Goal: Task Accomplishment & Management: Use online tool/utility

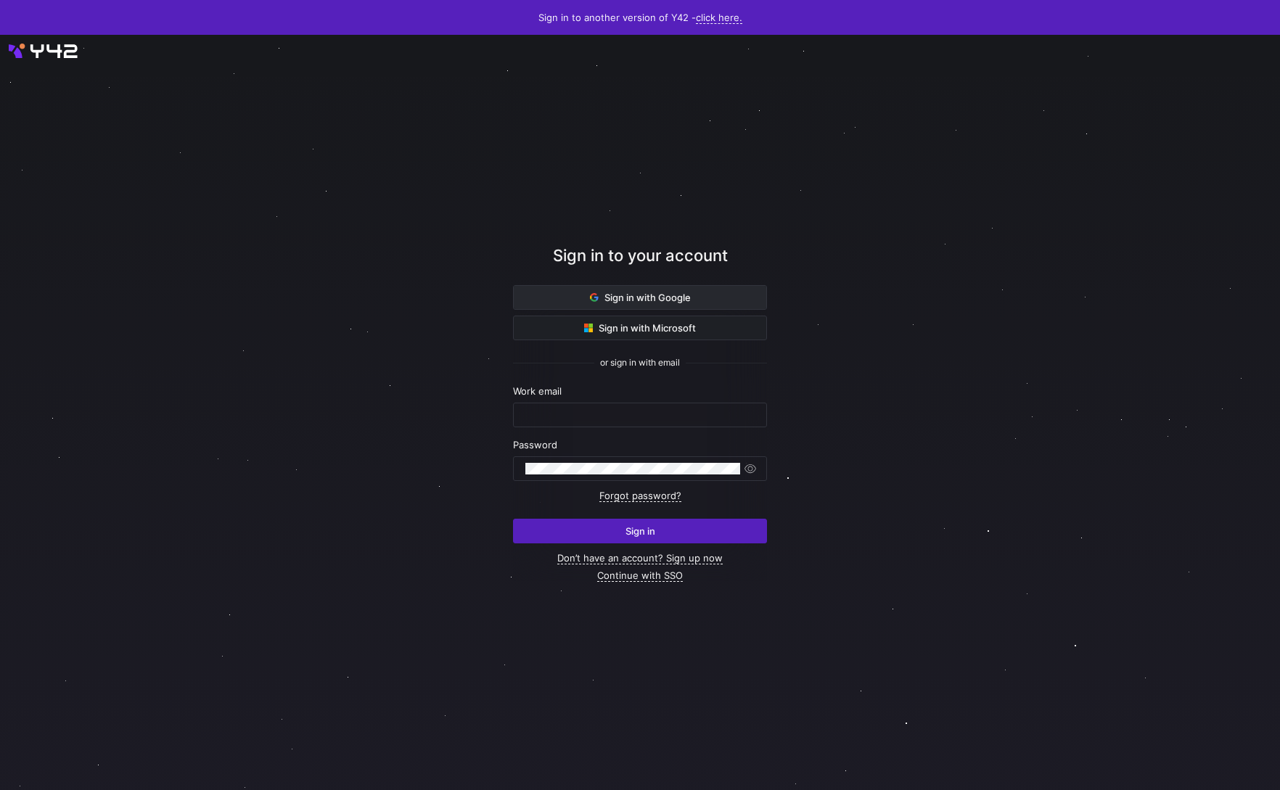
click at [660, 309] on button "Sign in with Google" at bounding box center [640, 297] width 254 height 25
click at [568, 297] on span at bounding box center [640, 297] width 253 height 23
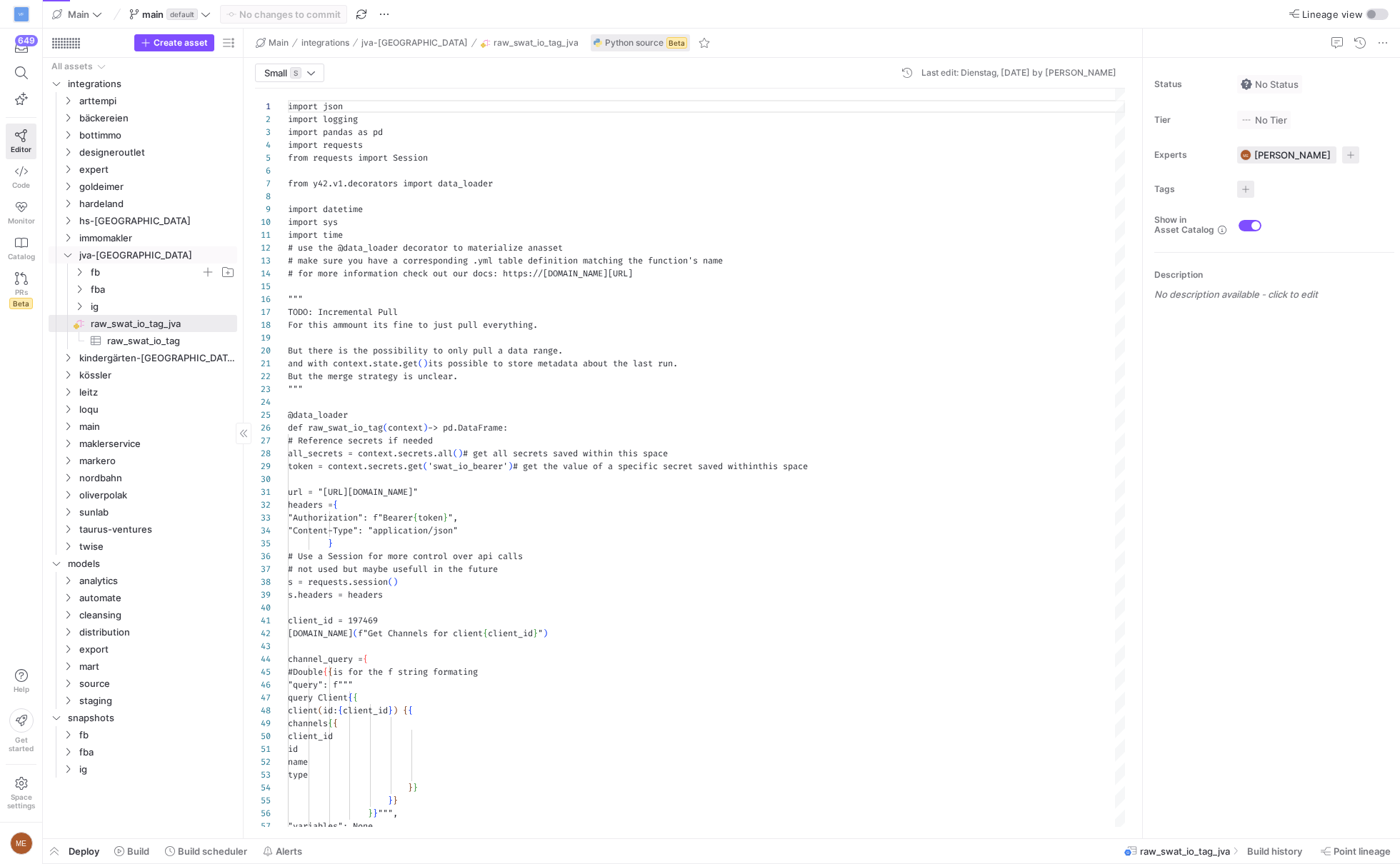
scroll to position [129, 0]
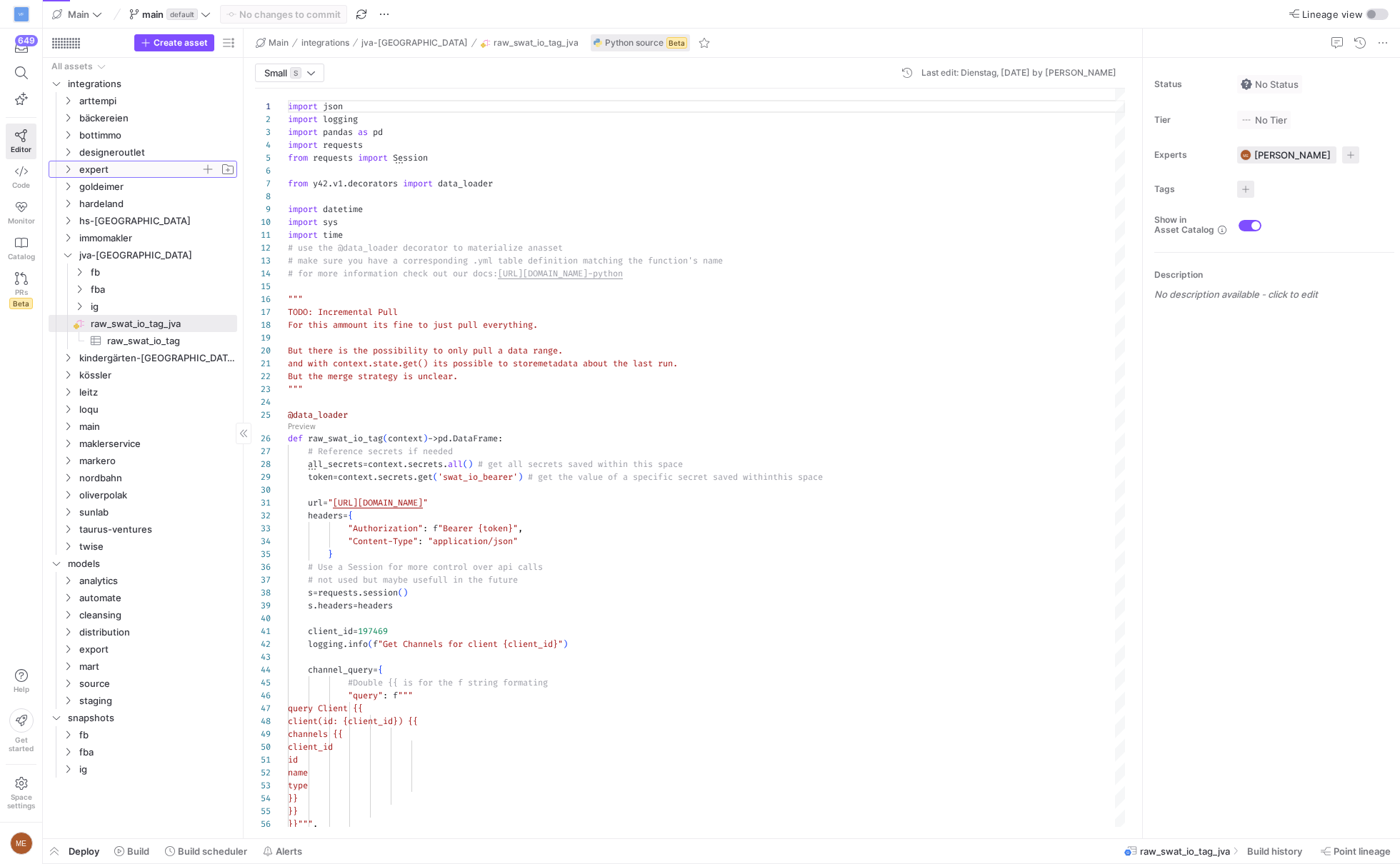
click at [142, 164] on span "expert" at bounding box center [140, 169] width 121 height 17
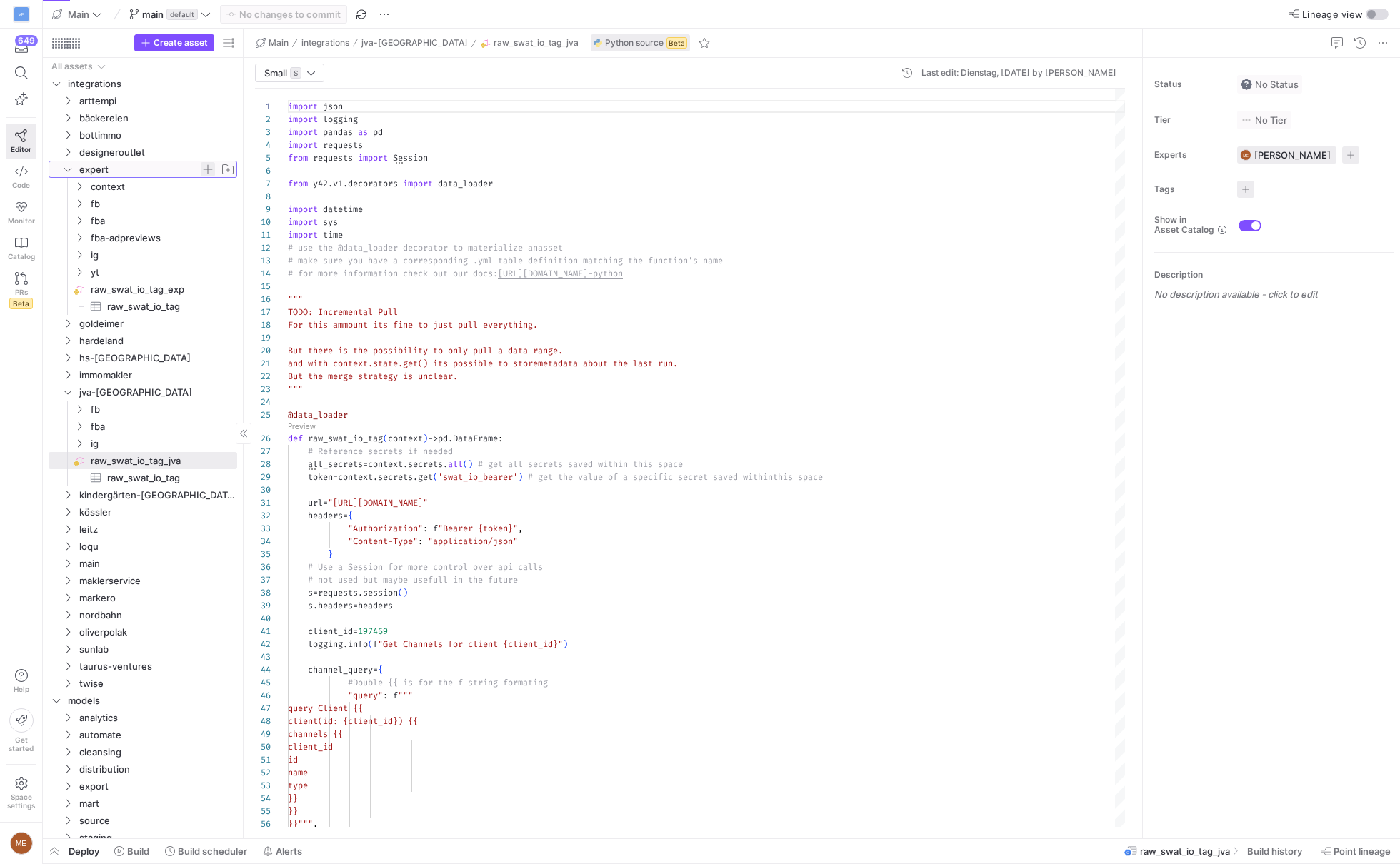
click at [208, 168] on span "button" at bounding box center [208, 169] width 15 height 15
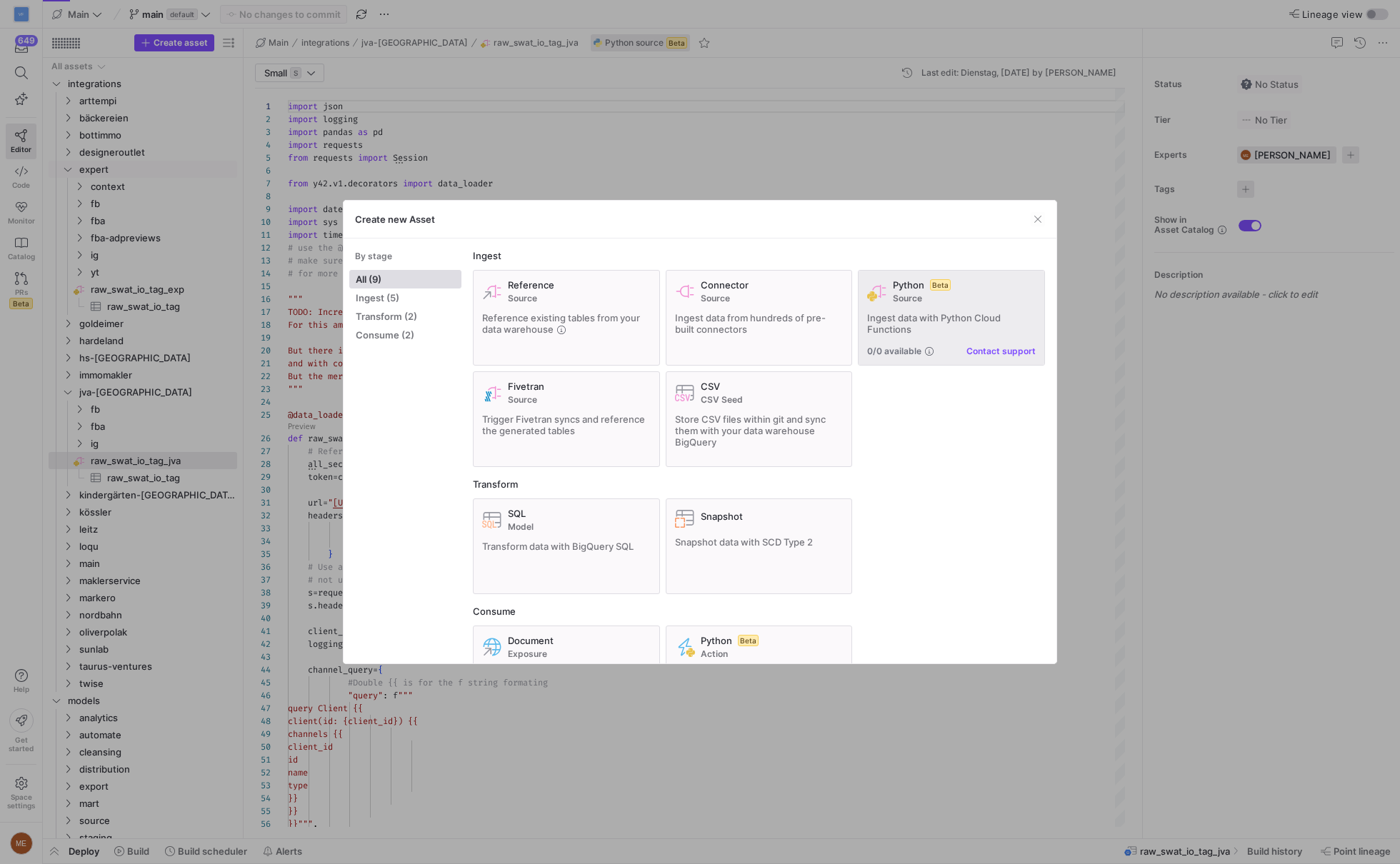
click at [925, 338] on div "Python Beta Source Ingest data with Python Cloud Functions 0/0 available Contac…" at bounding box center [950, 318] width 168 height 77
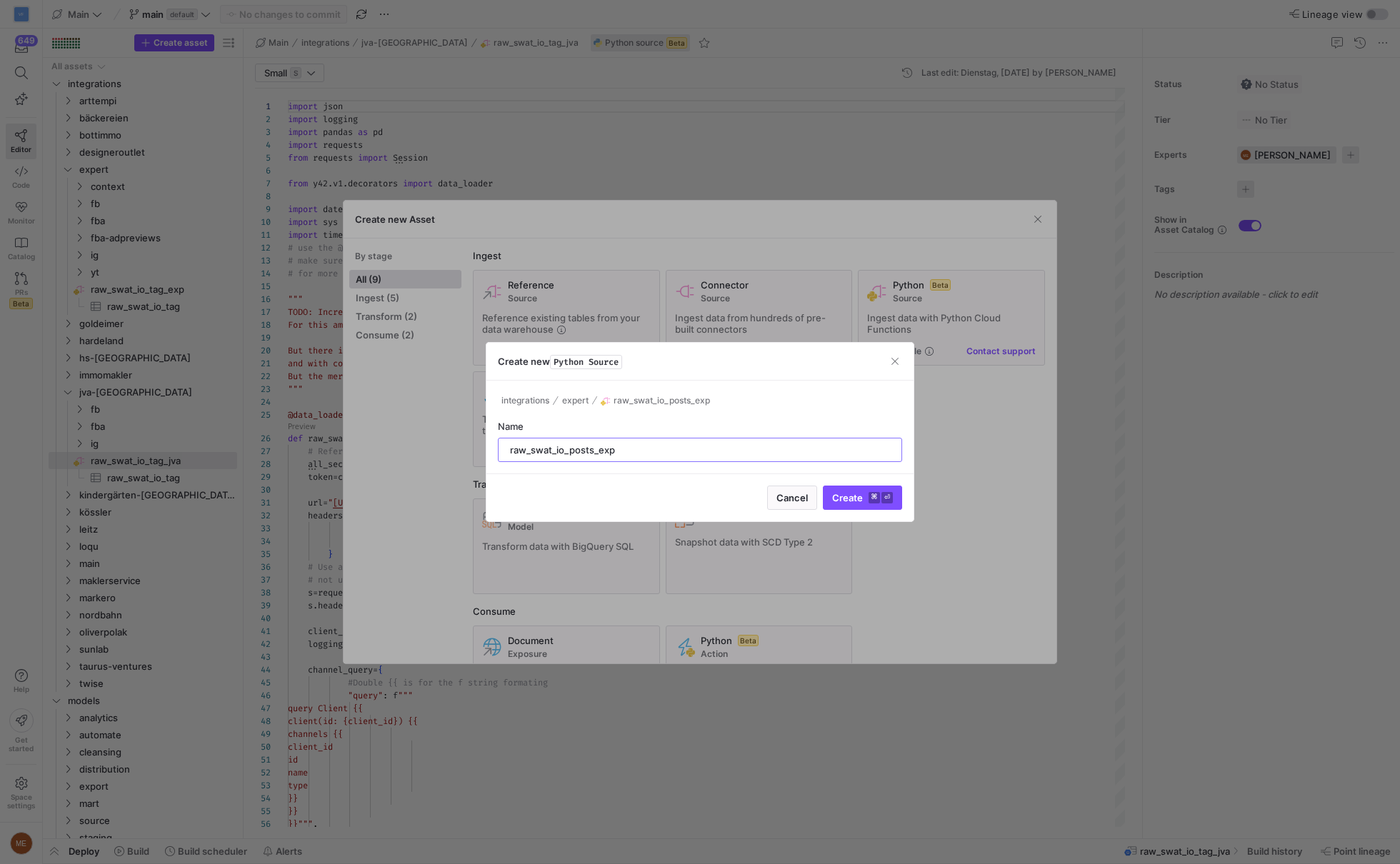
type input "raw_swat_io_posts_exp"
click at [882, 483] on div "Cancel Create ⌘ ⏎" at bounding box center [700, 497] width 427 height 48
click at [882, 499] on y42-keyboard-shortcut "⌘ ⏎" at bounding box center [881, 498] width 25 height 12
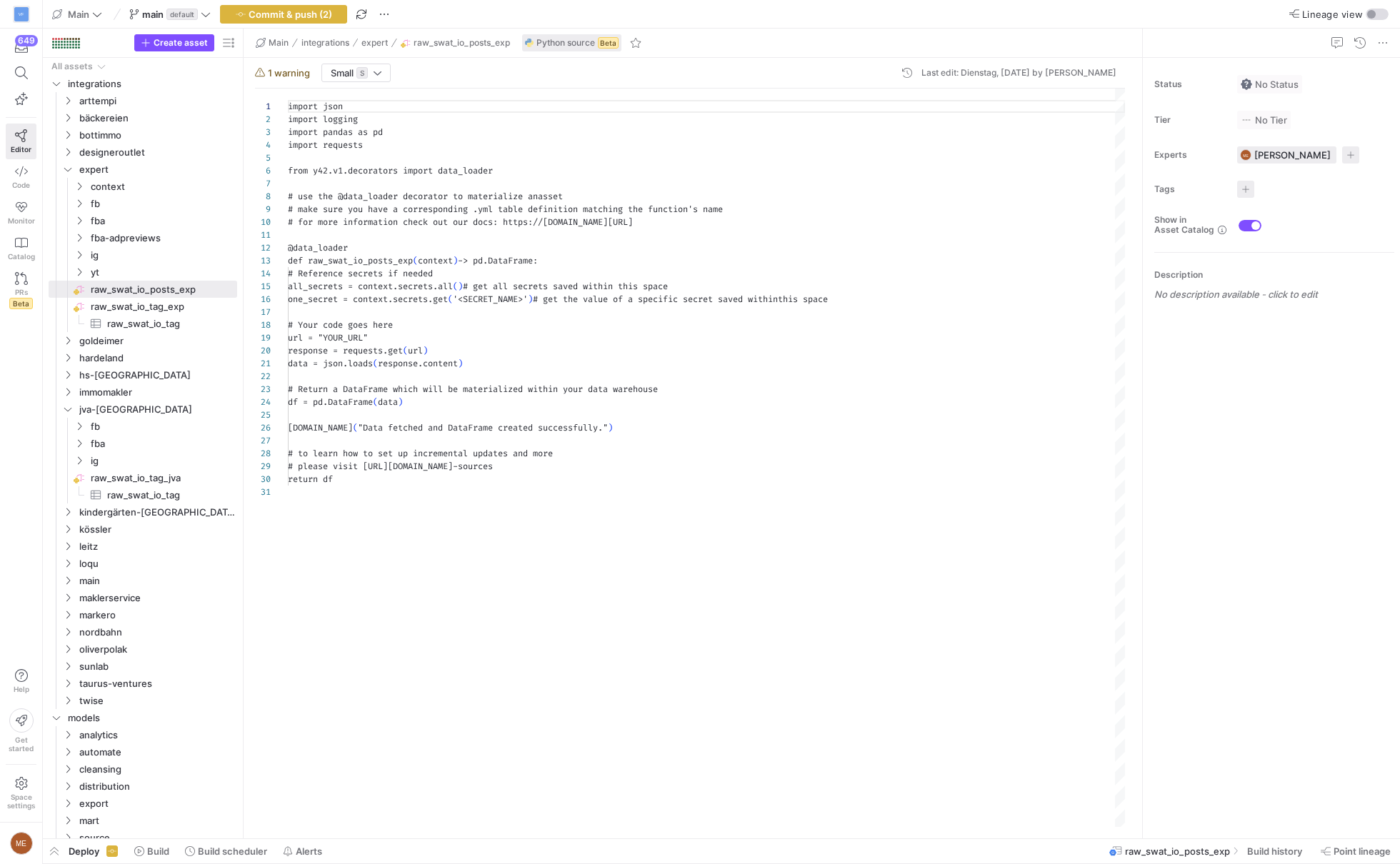
type textarea "import json import logging import pandas as pd import requests from y42.v1.deco…"
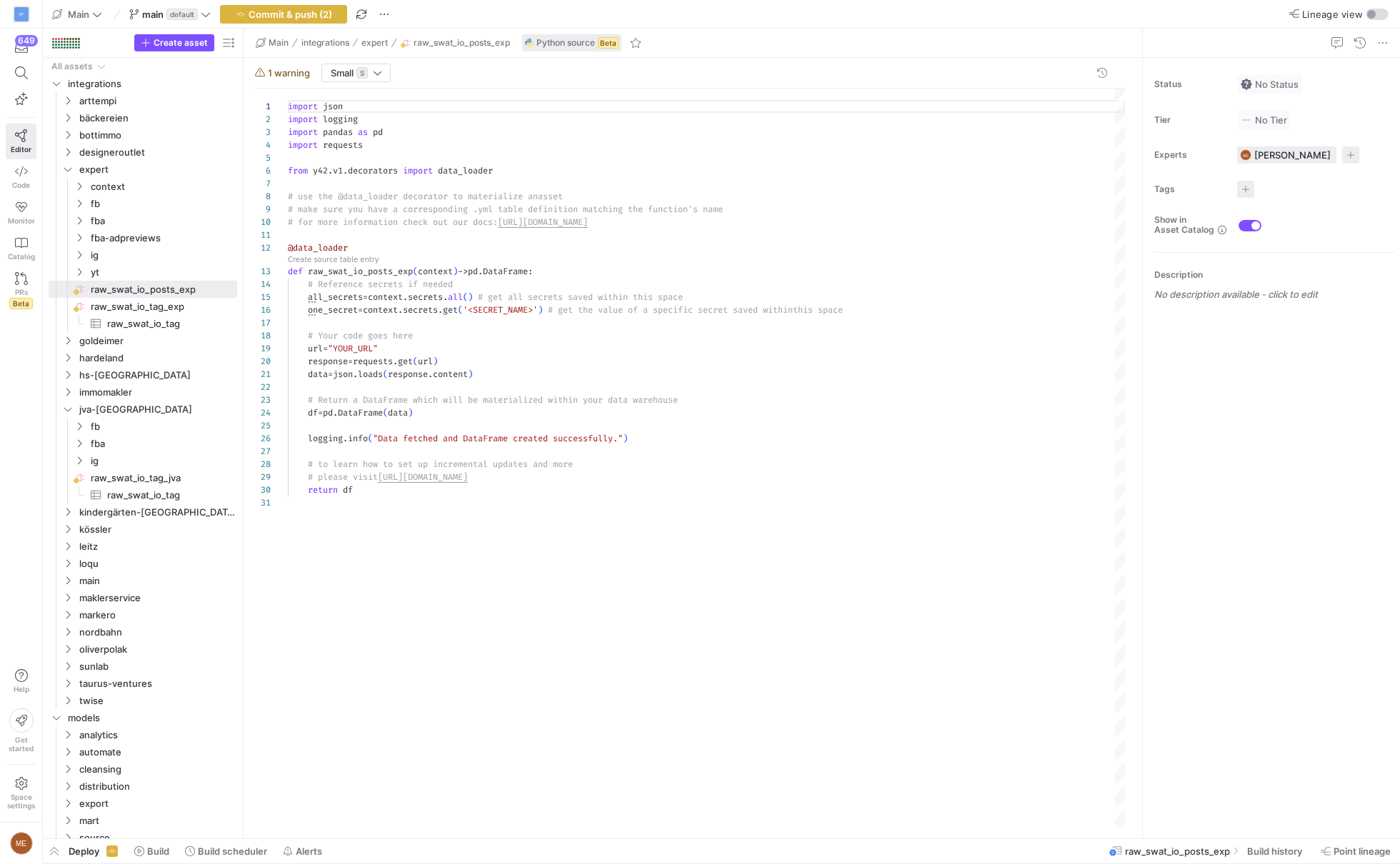
click at [736, 504] on div "import json import logging import pandas as pd import requests from y42 . v1 . …" at bounding box center [705, 459] width 837 height 740
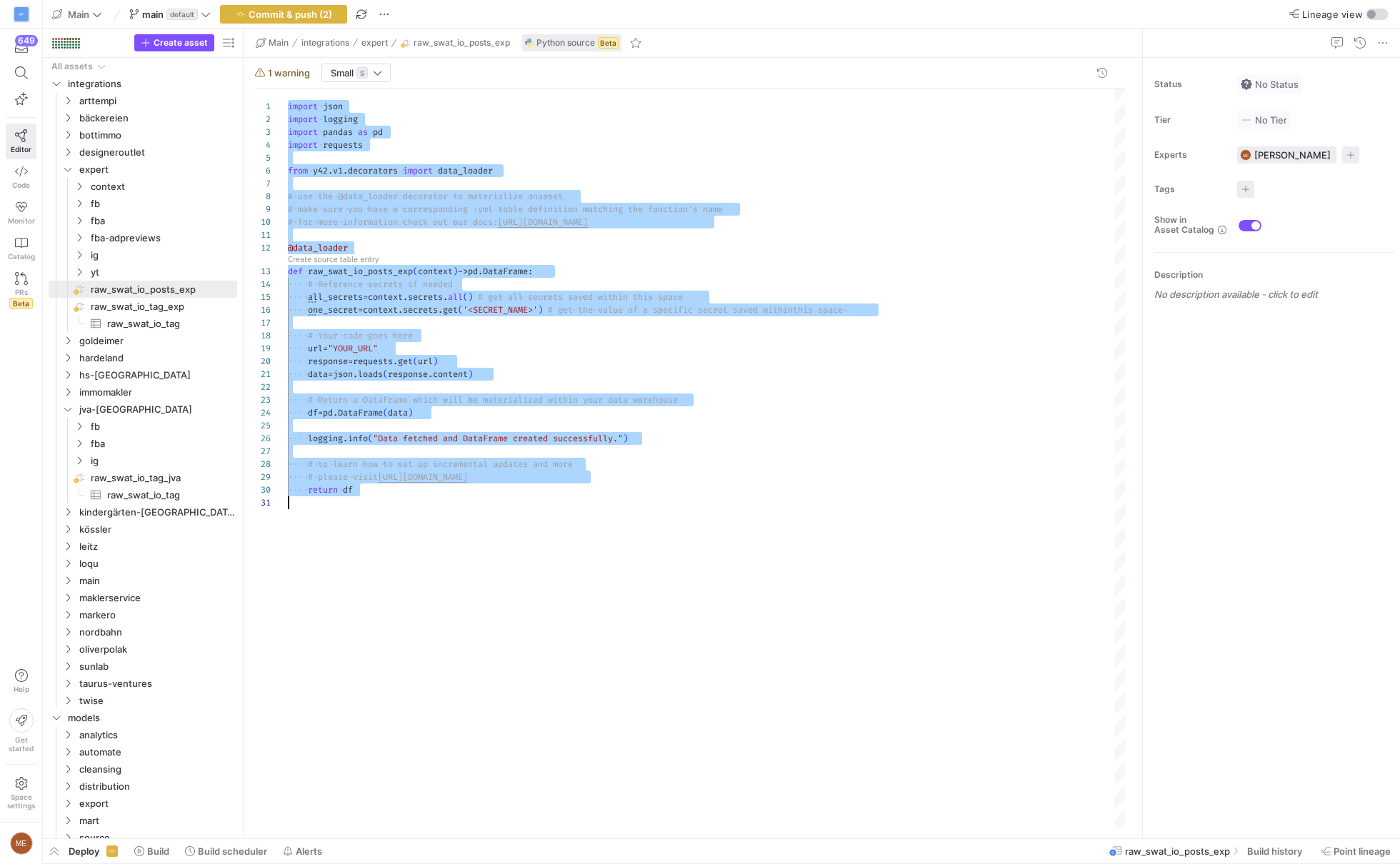
click at [595, 394] on div "import json import logging import pandas as pd import requests from y42 . v1 . …" at bounding box center [705, 459] width 837 height 740
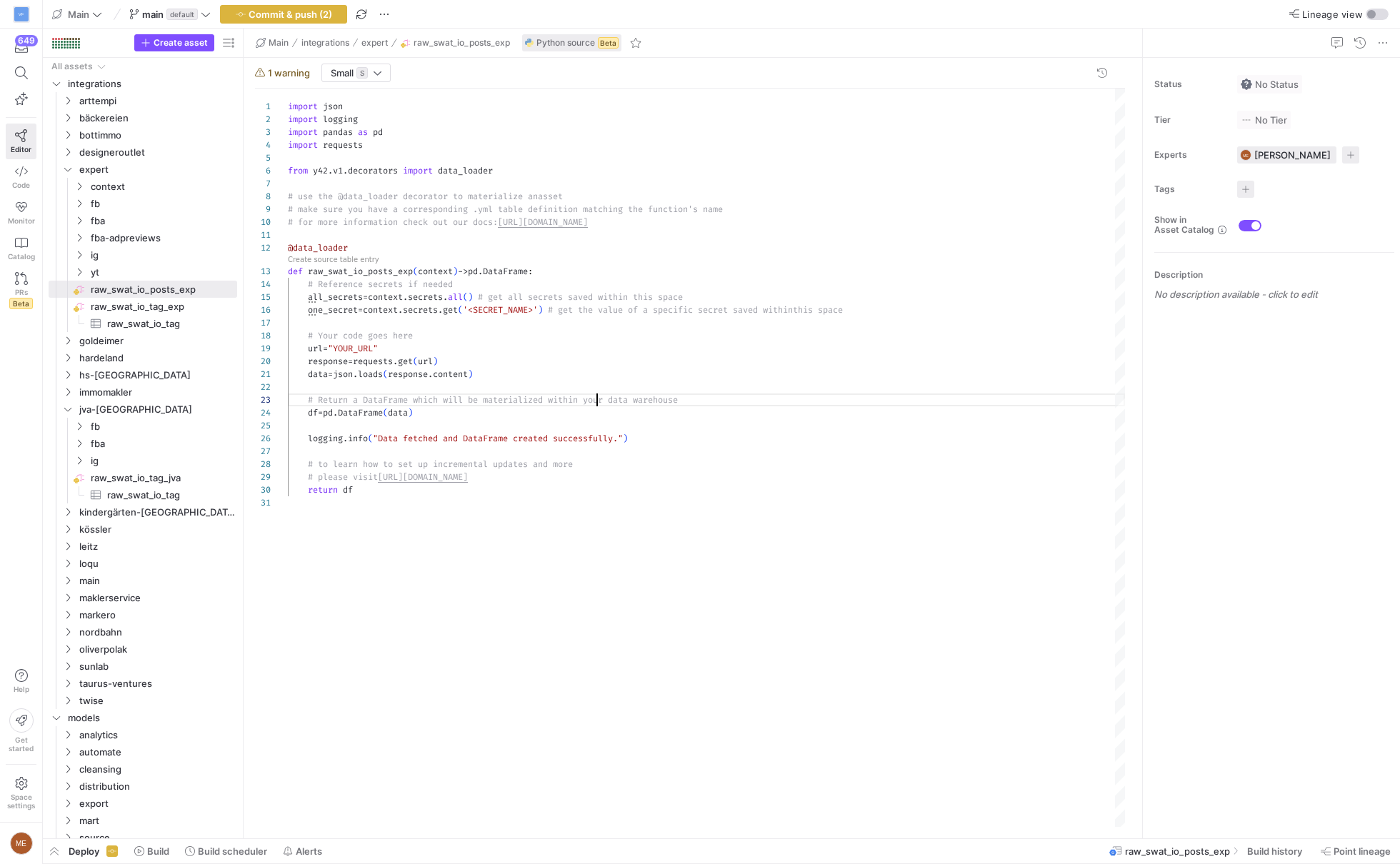
click at [501, 309] on div "import json import logging import pandas as pd import requests from y42 . v1 . …" at bounding box center [705, 459] width 837 height 740
click at [187, 306] on span "raw_swat_io_tag_exp​​​​​​​​" at bounding box center [162, 306] width 145 height 17
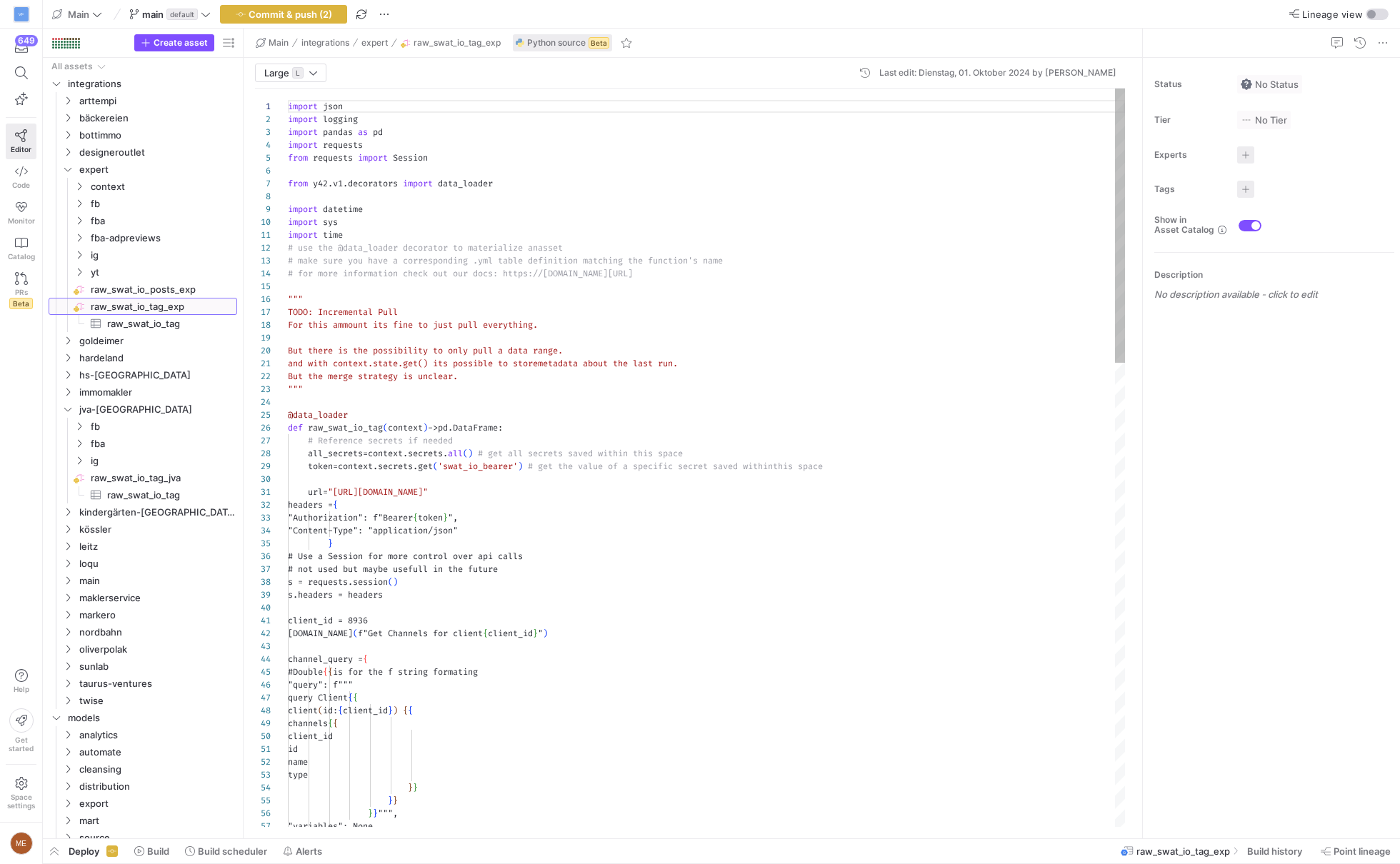
scroll to position [129, 0]
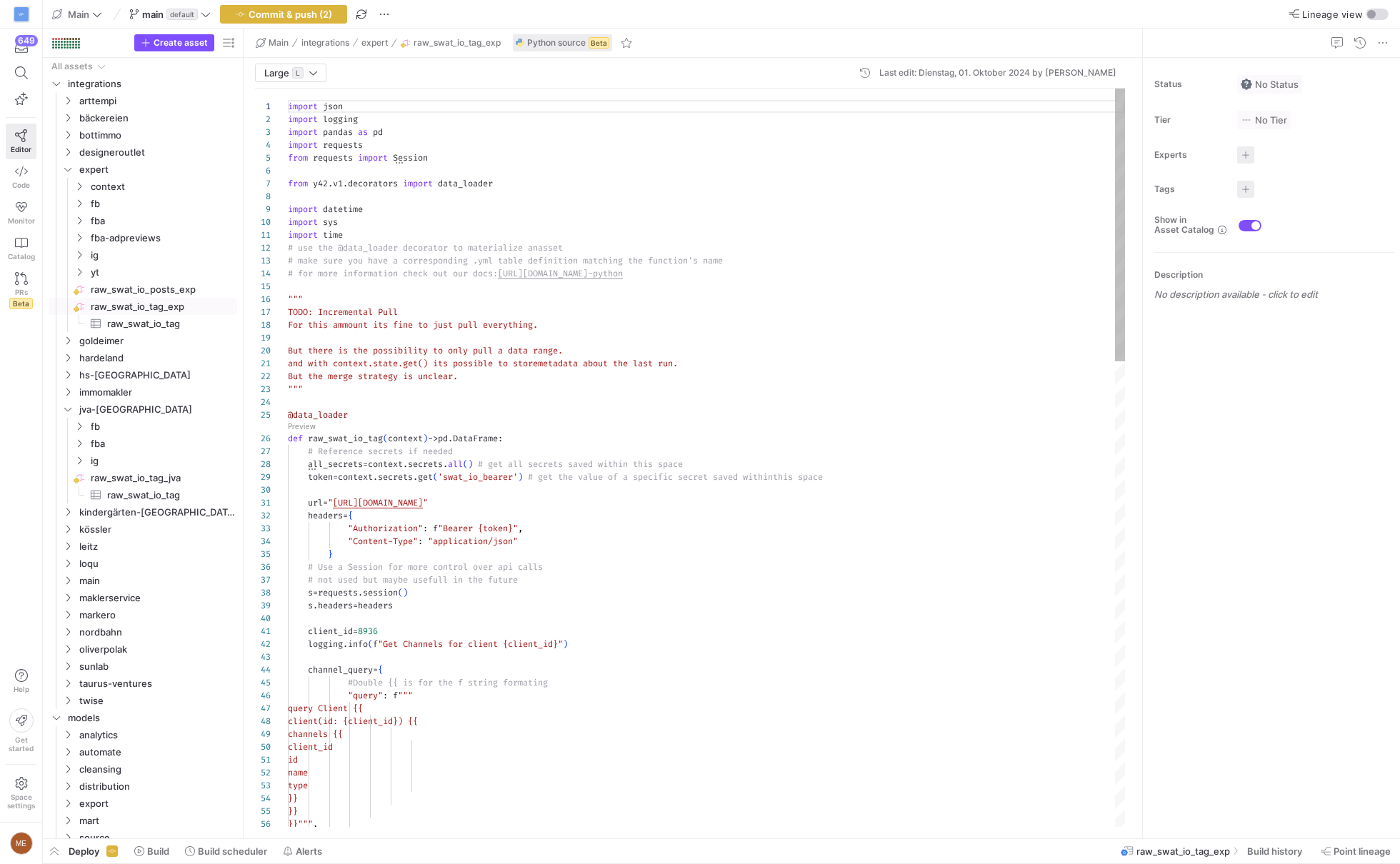
click at [186, 296] on link "raw_swat_io_posts_exp​​​​​​​​" at bounding box center [143, 288] width 189 height 17
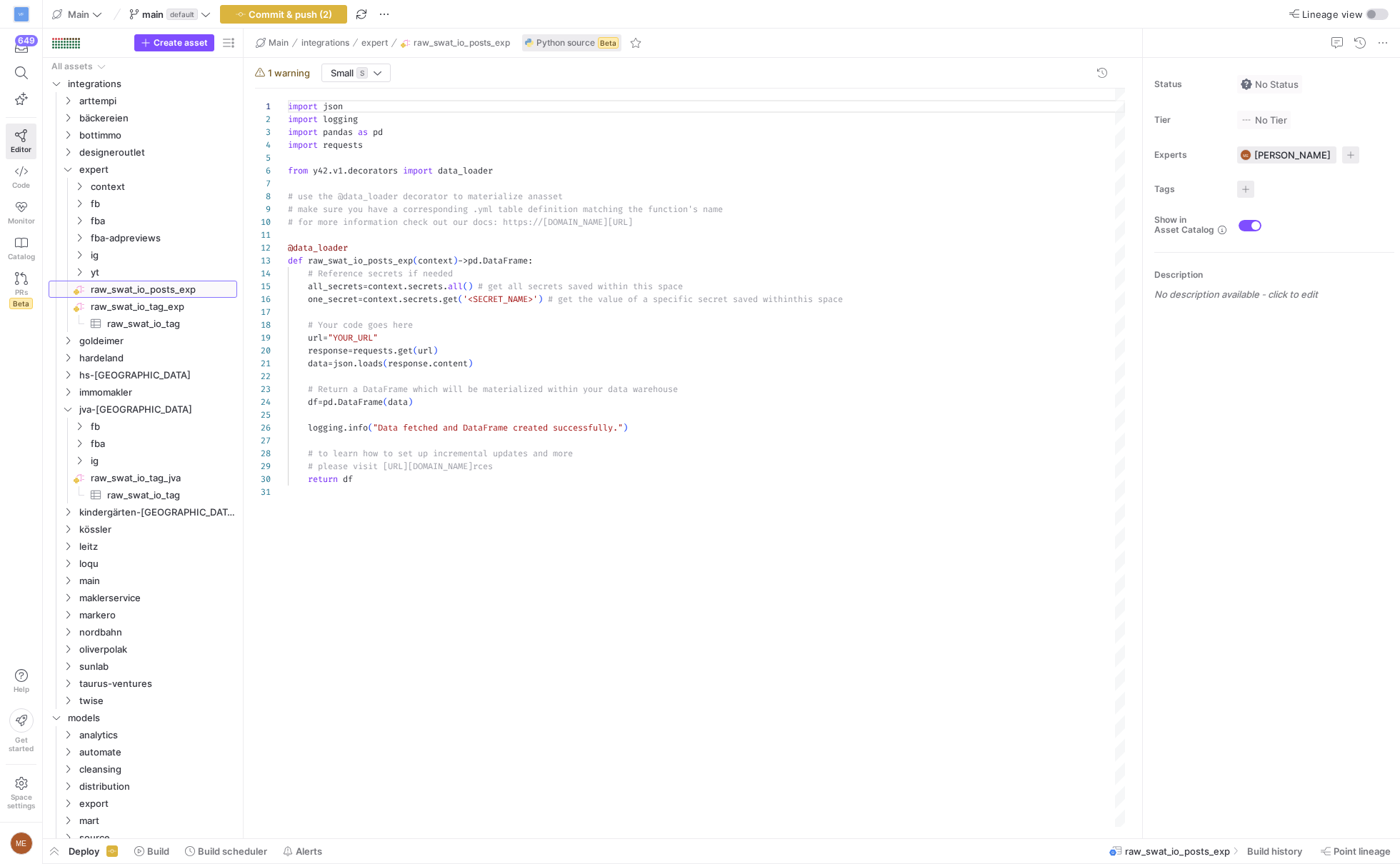
scroll to position [129, 0]
click at [510, 311] on div "import json import logging import pandas as pd import requests from y42 . v1 . …" at bounding box center [705, 459] width 837 height 740
click at [490, 309] on div "import json import logging import pandas as pd import requests from y42 . v1 . …" at bounding box center [705, 459] width 837 height 740
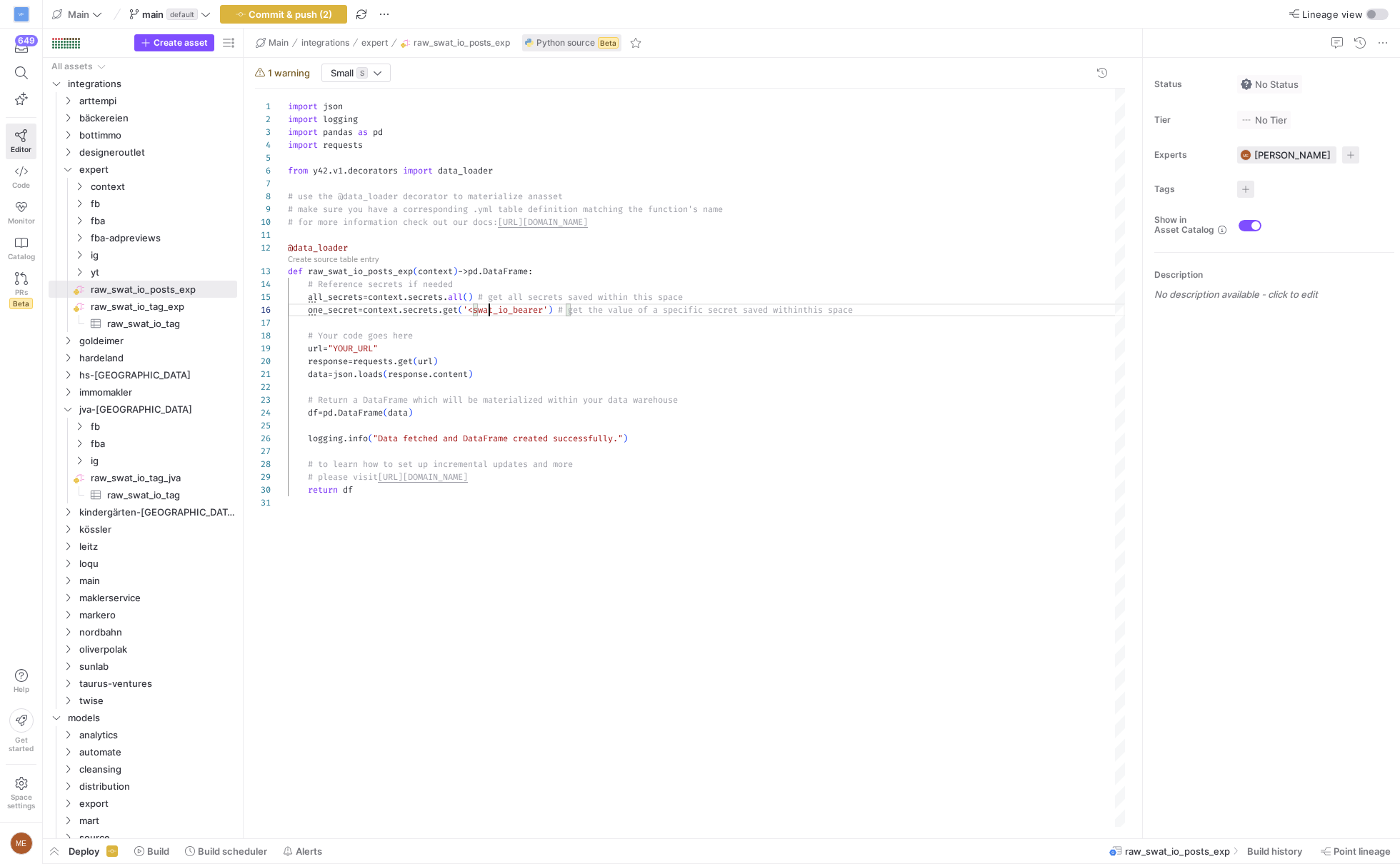
scroll to position [64, 201]
click at [486, 306] on div "import json import logging import pandas as pd import requests from y42 . v1 . …" at bounding box center [705, 459] width 837 height 740
click at [592, 306] on div "import json import logging import pandas as pd import requests from y42 . v1 . …" at bounding box center [705, 459] width 837 height 740
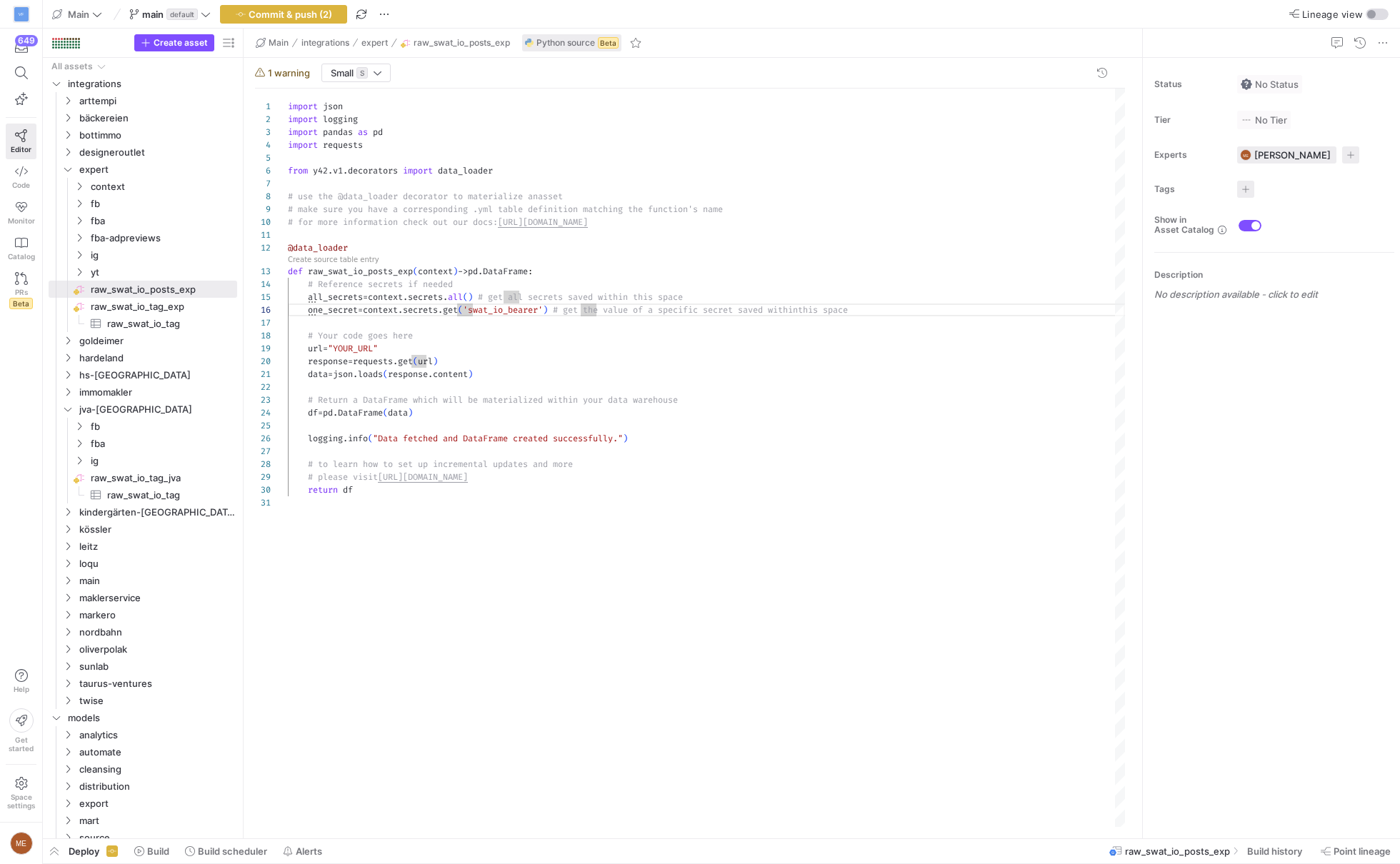
click at [645, 371] on div "import json import logging import pandas as pd import requests from y42 . v1 . …" at bounding box center [705, 459] width 837 height 740
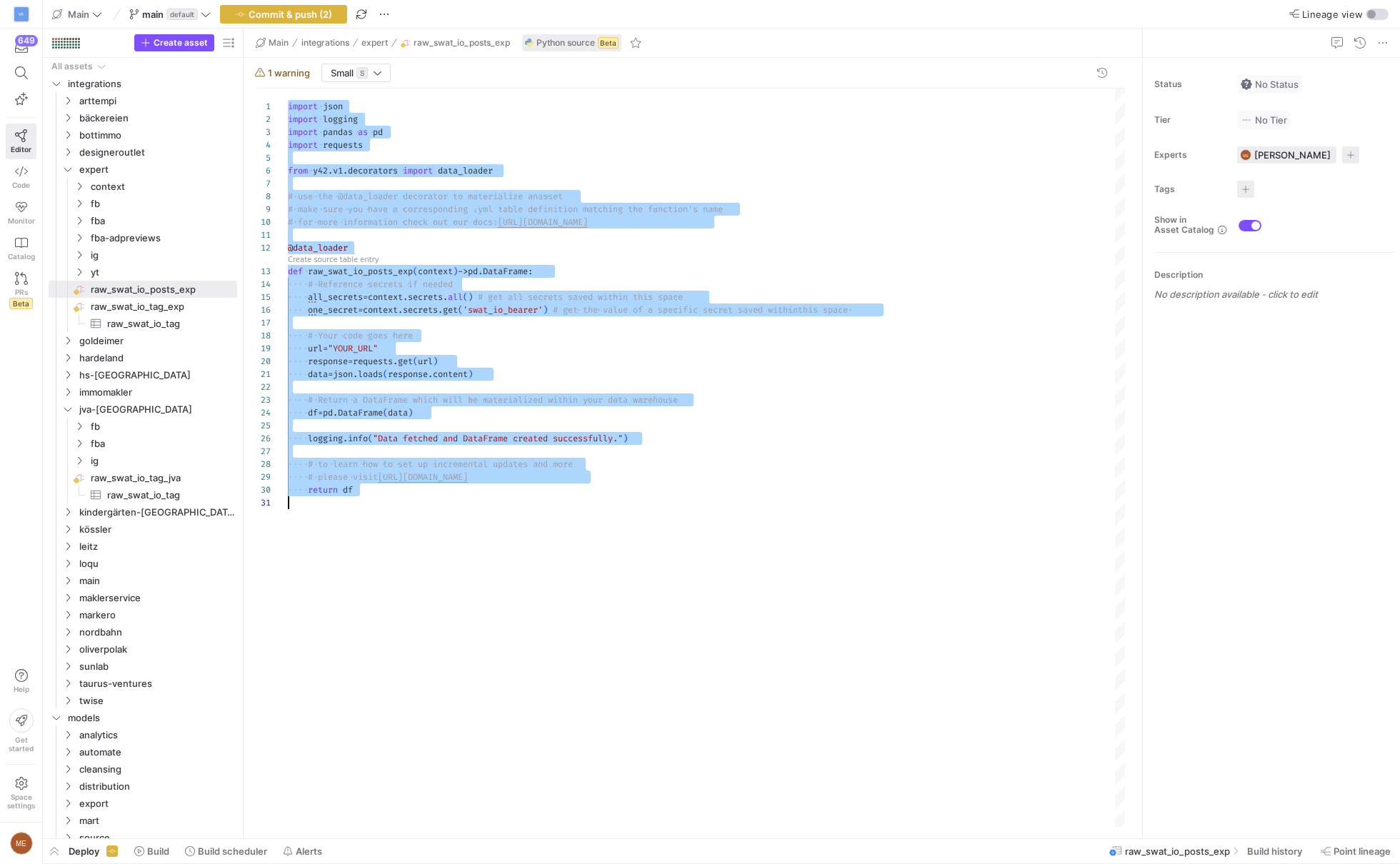
scroll to position [0, 0]
click at [452, 251] on div "import json import logging import pandas as pd import requests from y42 . v1 . …" at bounding box center [705, 459] width 837 height 740
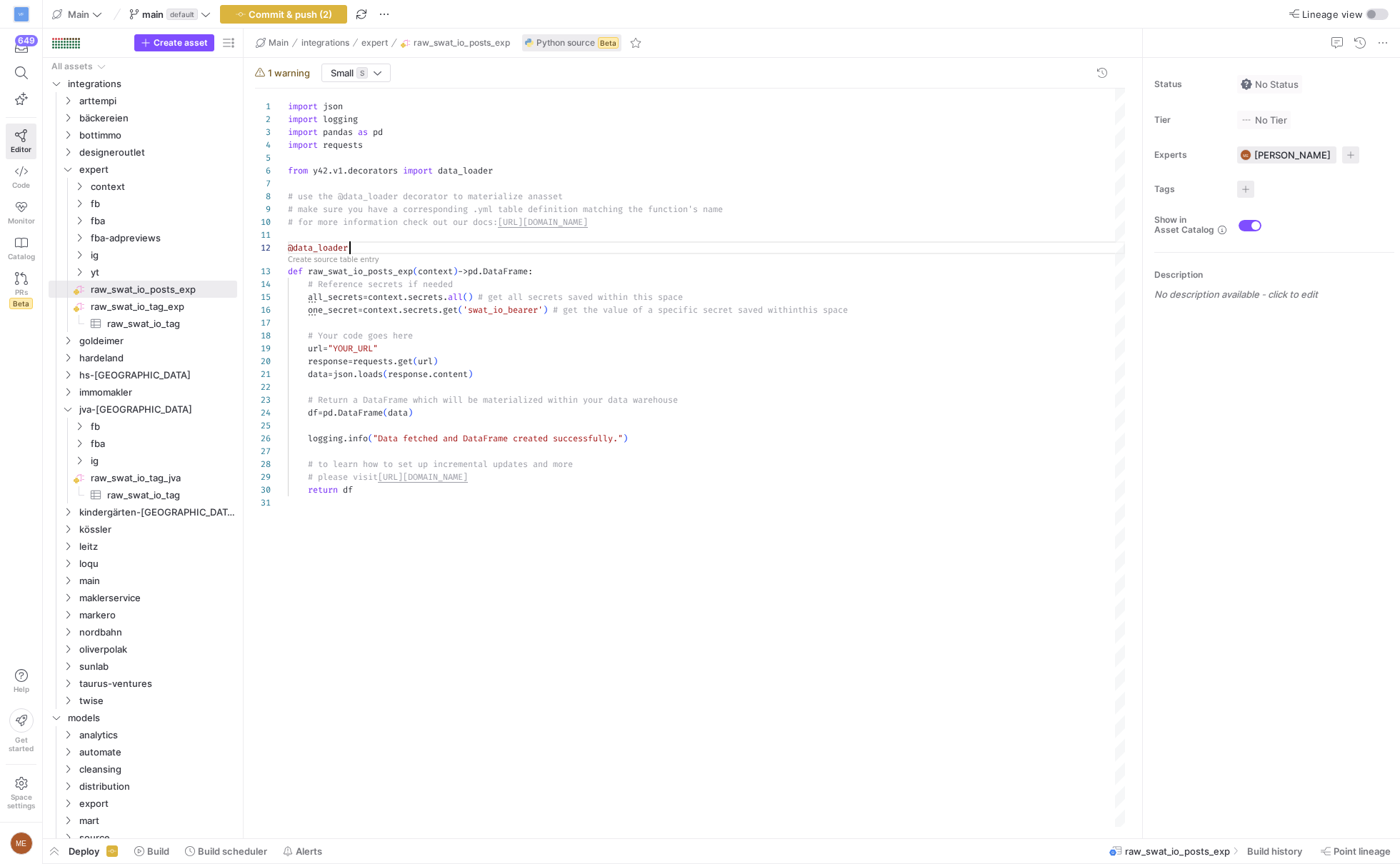
drag, startPoint x: 387, startPoint y: 273, endPoint x: 470, endPoint y: 274, distance: 83.0
click at [387, 273] on div "import json import logging import pandas as pd import requests from y42 . v1 . …" at bounding box center [705, 459] width 837 height 740
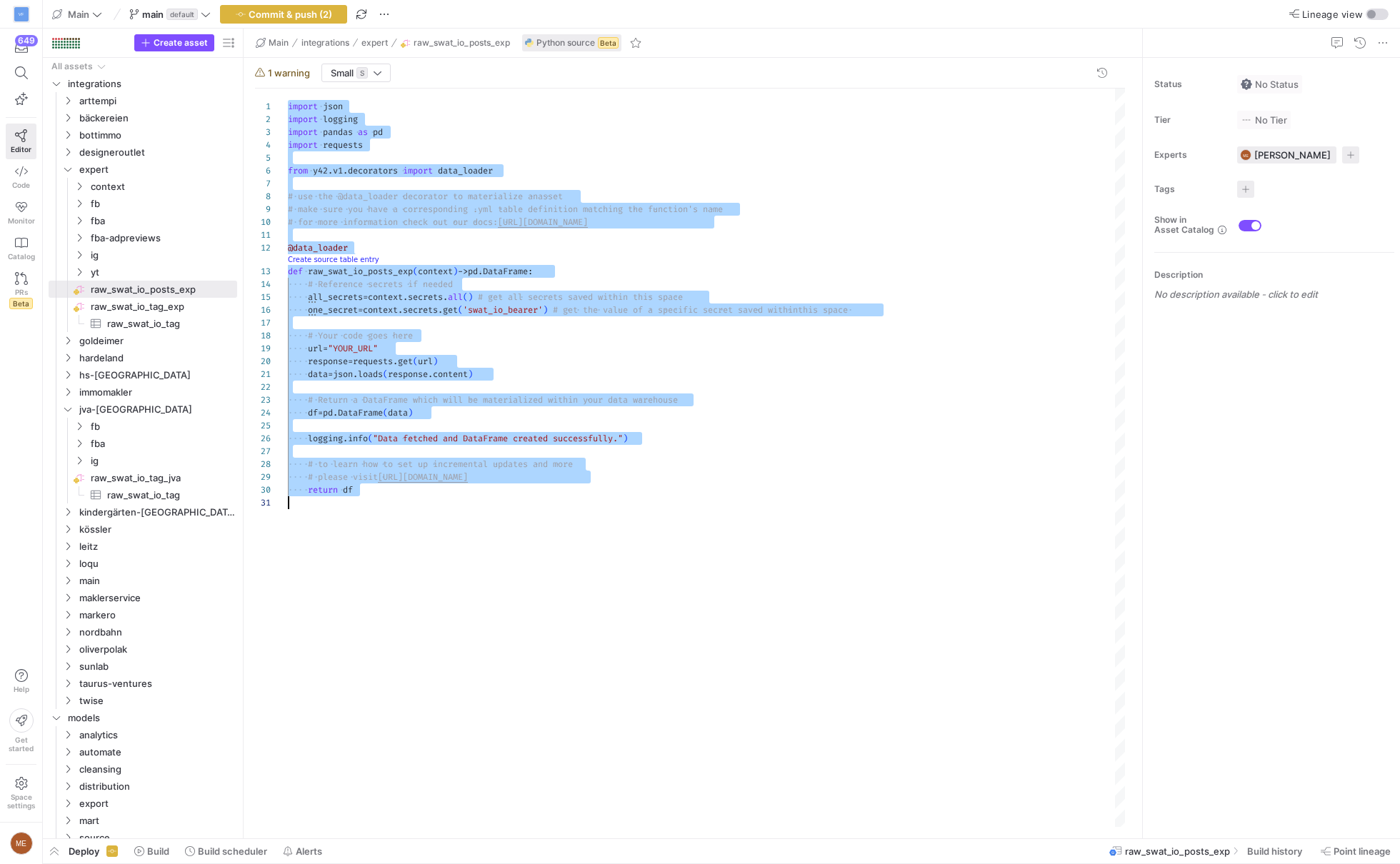
click at [359, 252] on span "Create source table entry" at bounding box center [335, 258] width 95 height 13
drag, startPoint x: 359, startPoint y: 258, endPoint x: 444, endPoint y: 259, distance: 85.0
click at [359, 258] on link "Create source table entry" at bounding box center [333, 260] width 91 height 8
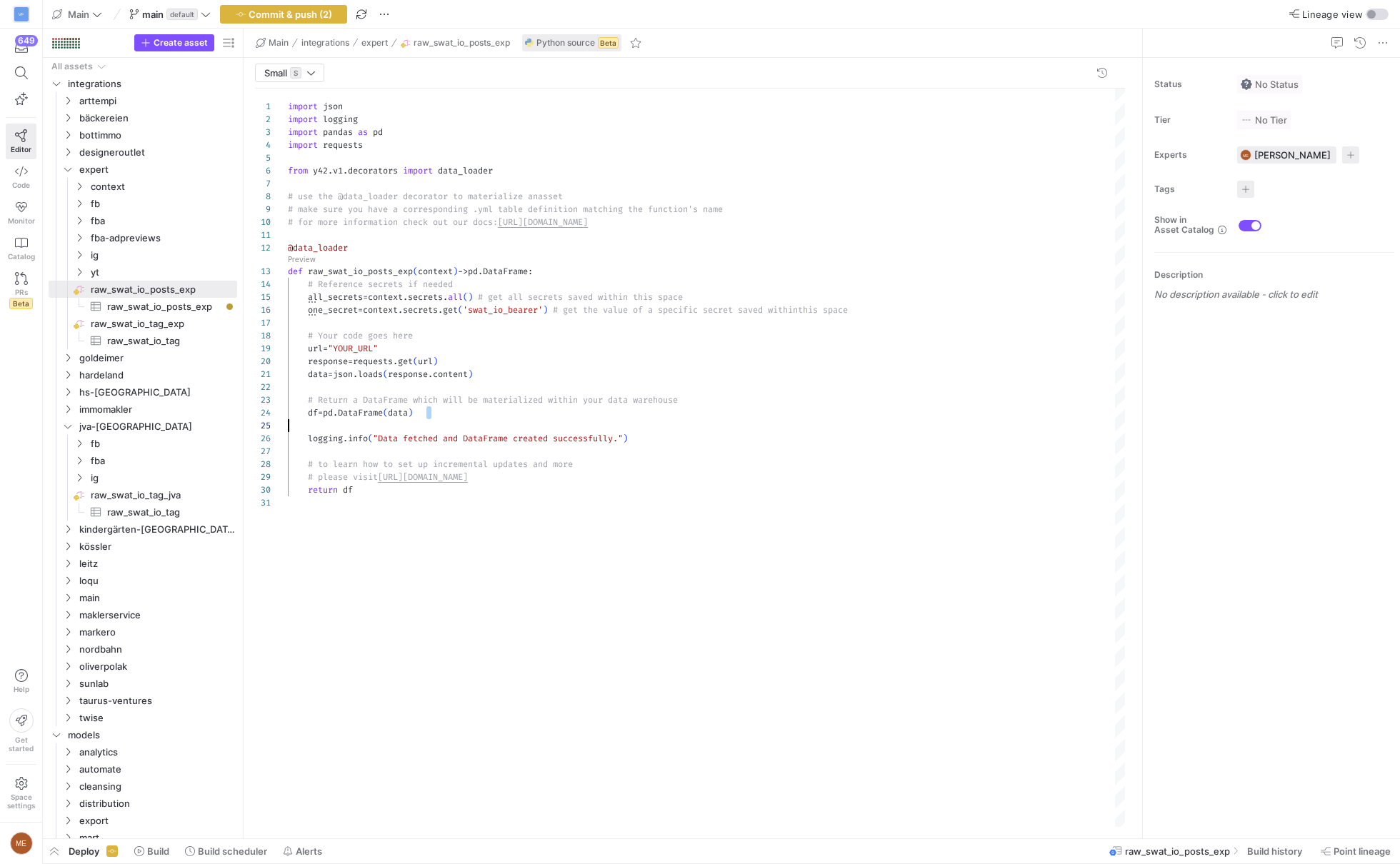
click at [720, 418] on div "import json import logging import pandas as pd import requests from y42 . v1 . …" at bounding box center [705, 459] width 837 height 740
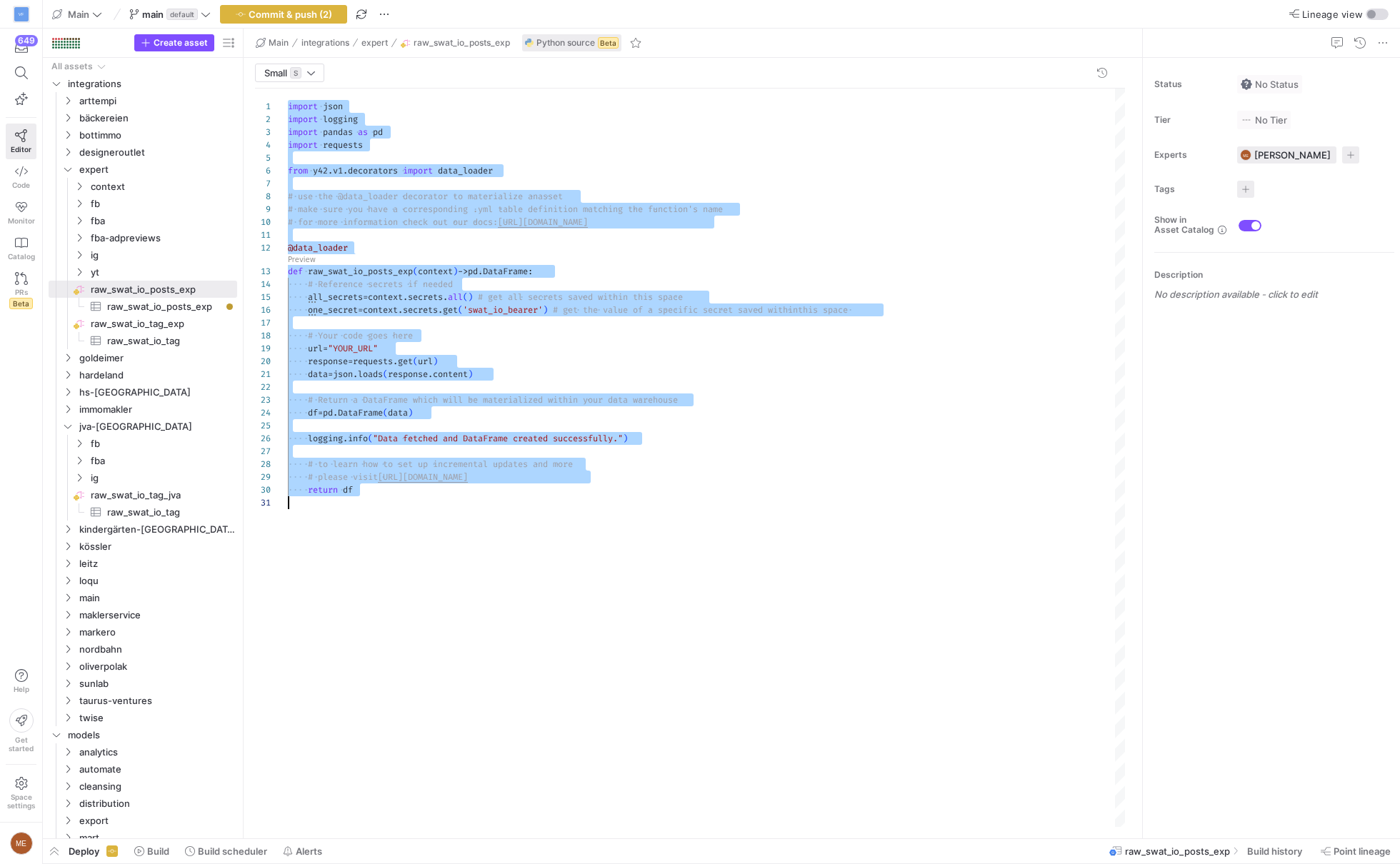
click at [907, 405] on div "import json import logging import pandas as pd import requests from y42 . v1 . …" at bounding box center [705, 459] width 837 height 740
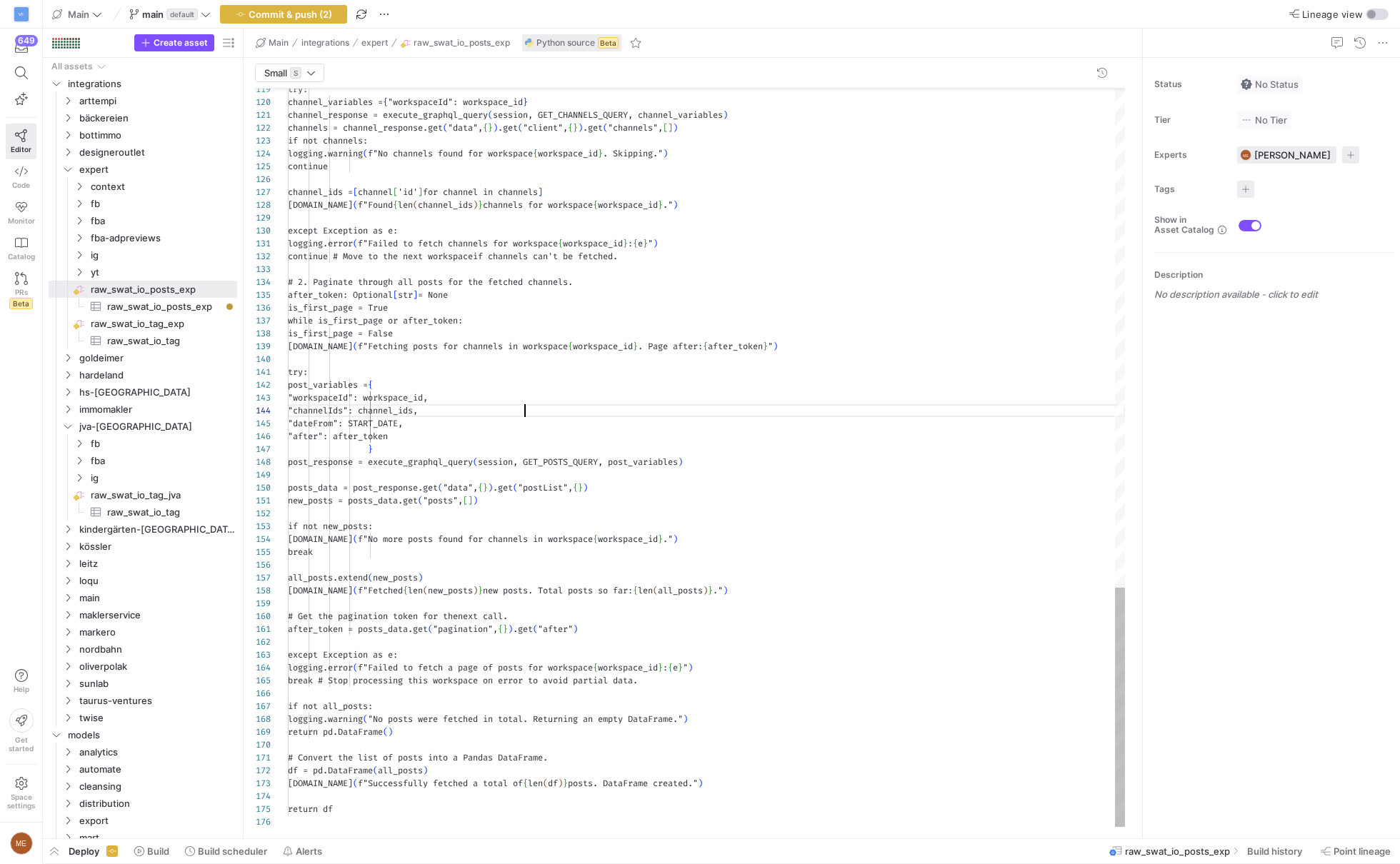
scroll to position [37, 236]
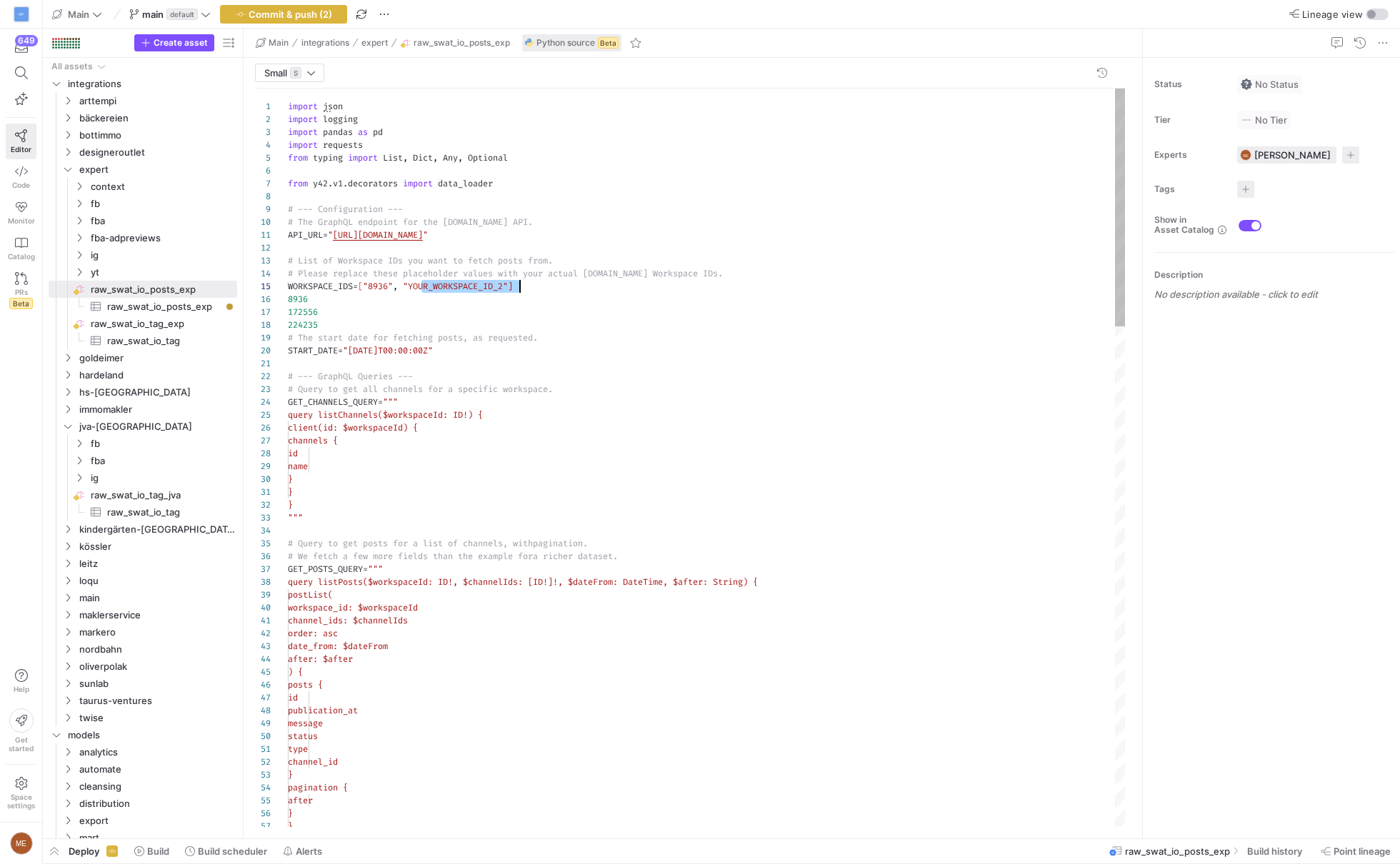
scroll to position [51, 230]
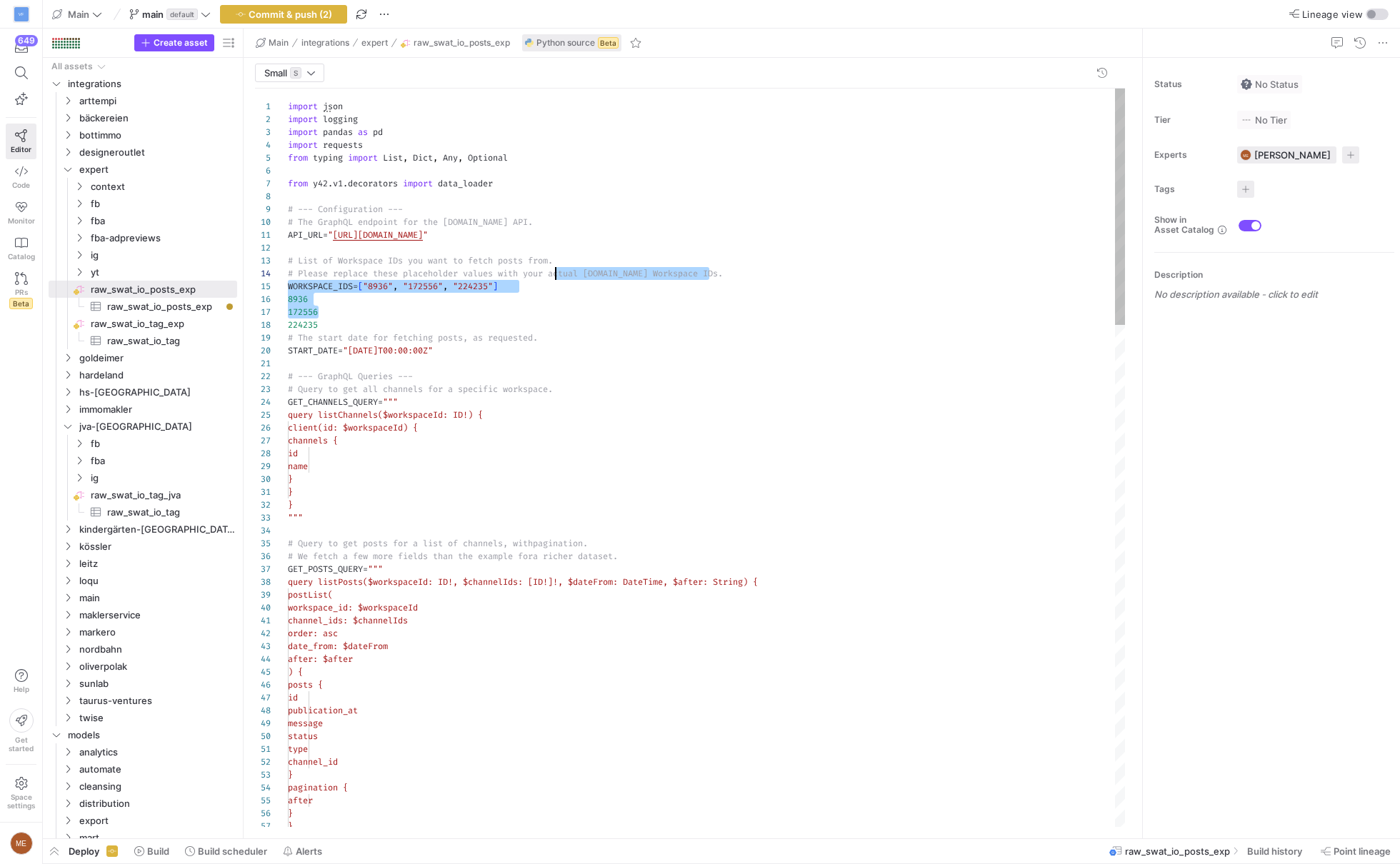
drag, startPoint x: 462, startPoint y: 317, endPoint x: 556, endPoint y: 278, distance: 101.8
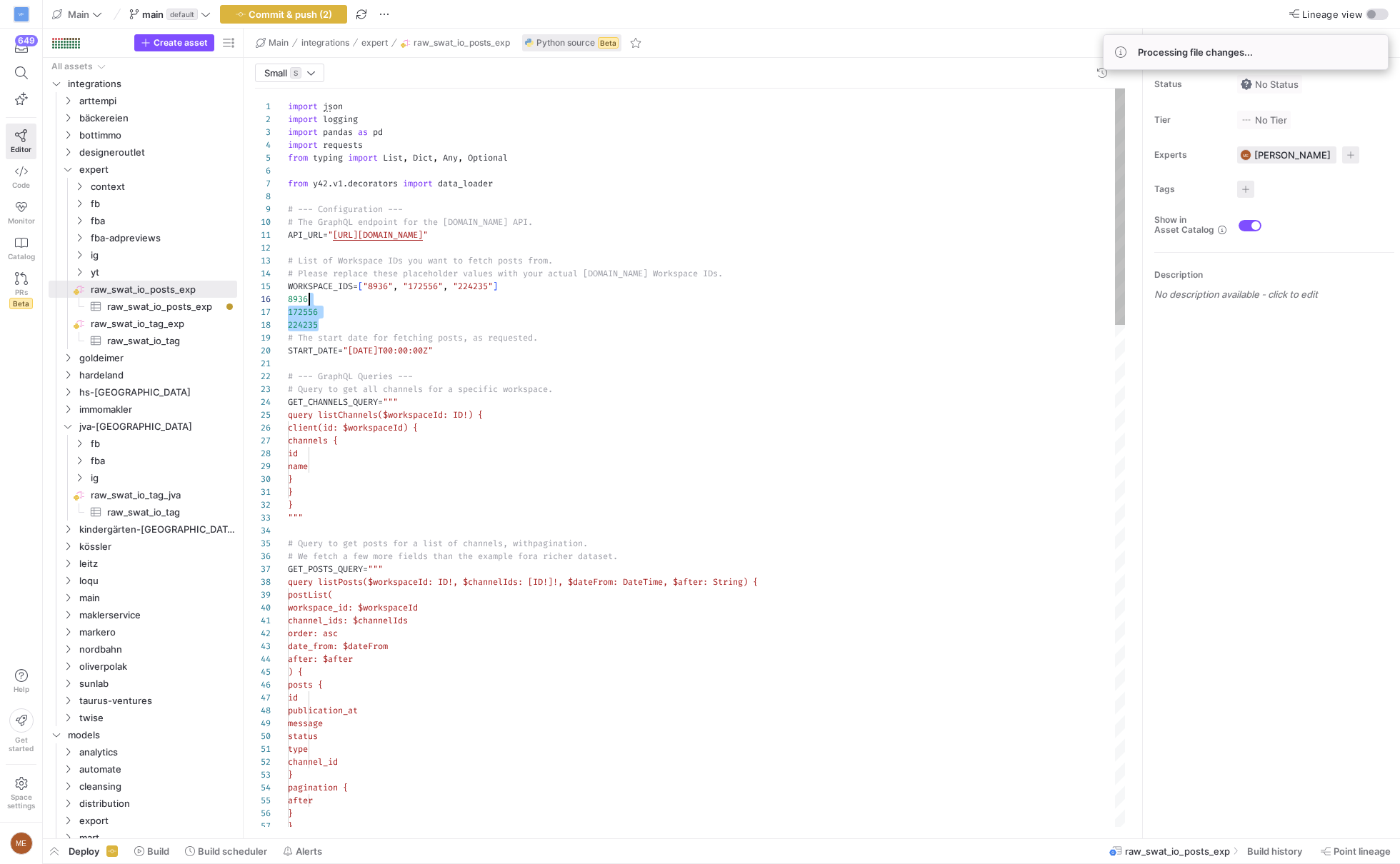
scroll to position [64, 20]
drag, startPoint x: 550, startPoint y: 322, endPoint x: 556, endPoint y: 285, distance: 37.5
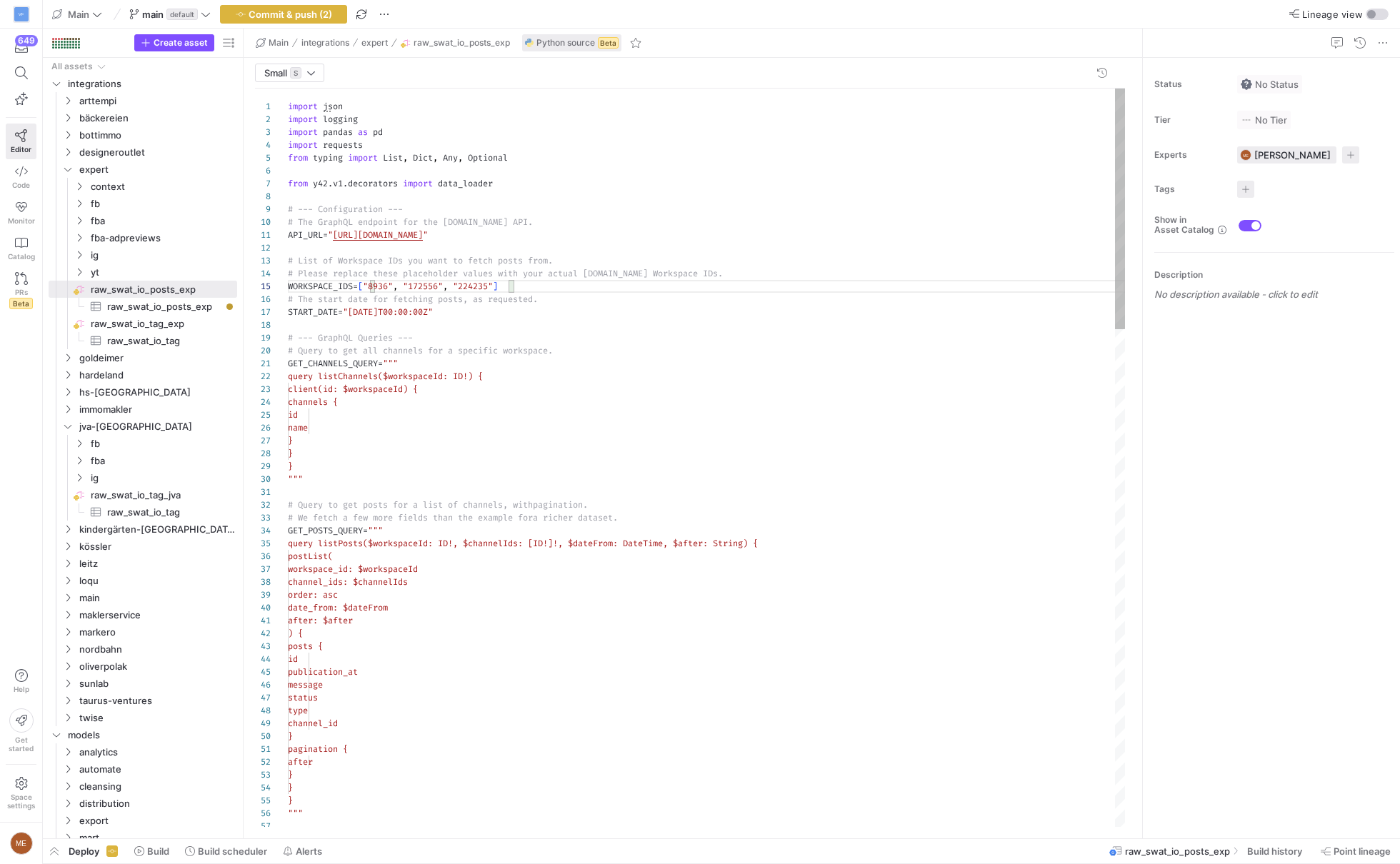
scroll to position [64, 0]
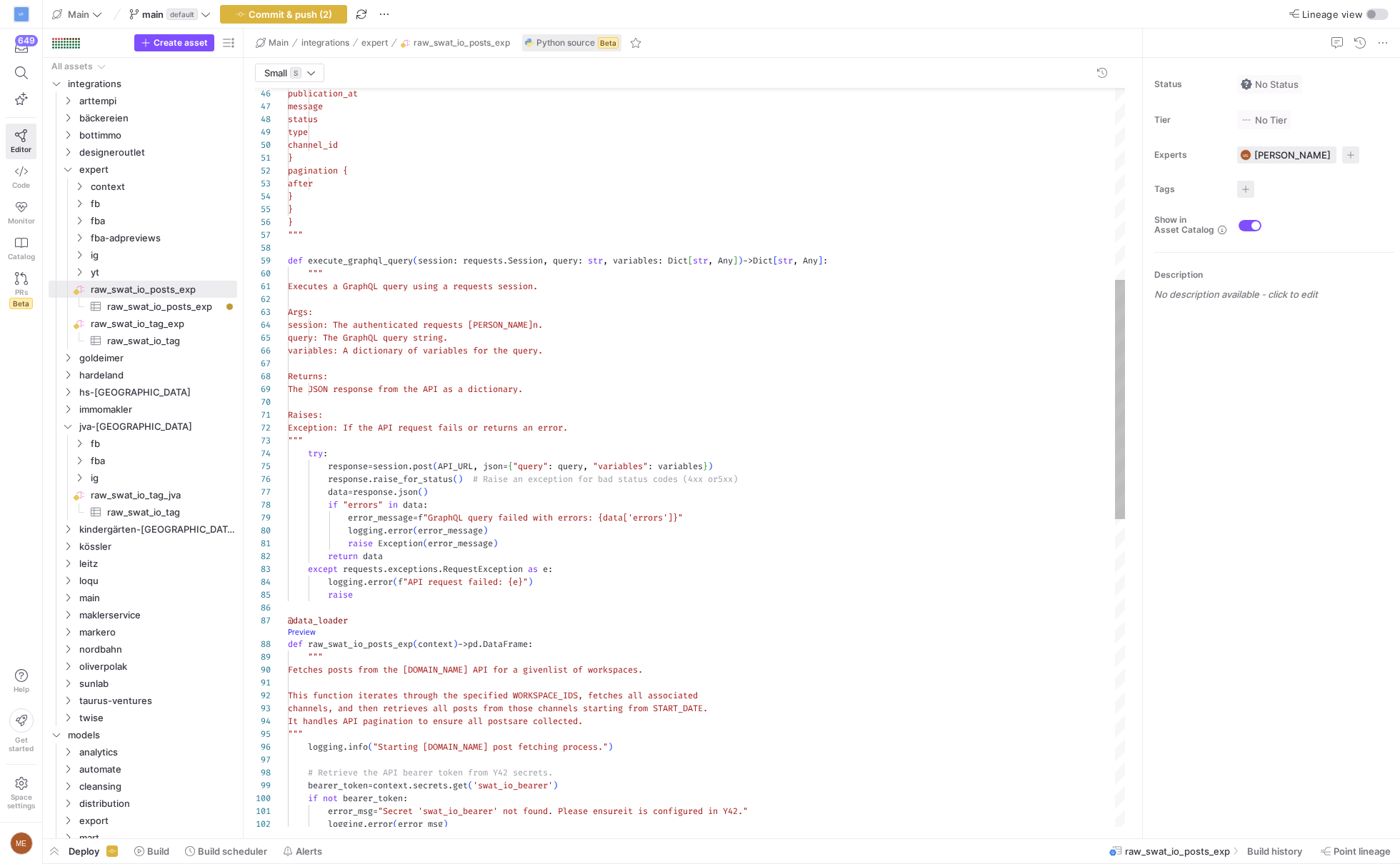
click at [307, 629] on as-split "Main integrations expert raw_swat_io_posts_exp Python source Beta Small S 46 47…" at bounding box center [821, 433] width 1156 height 810
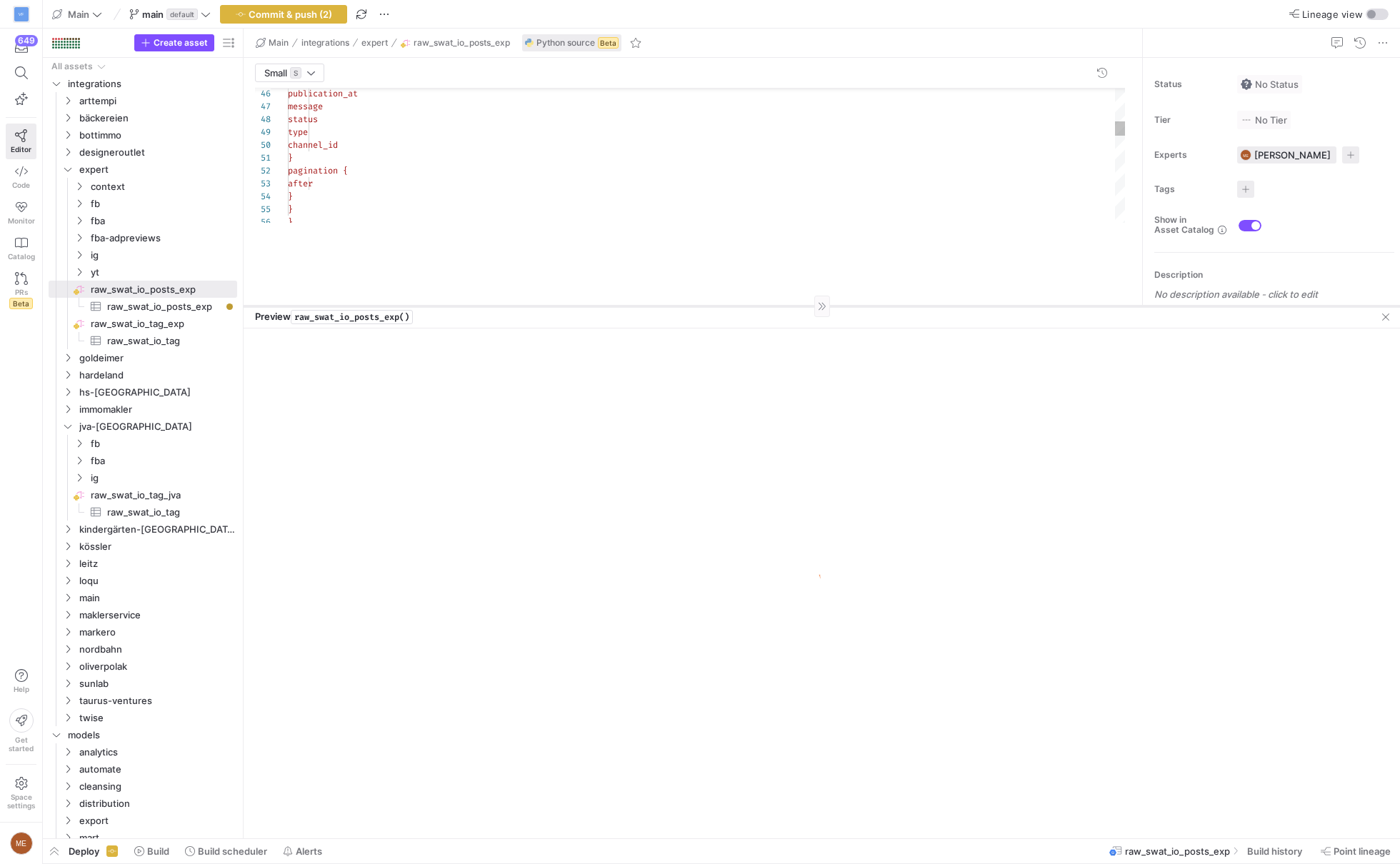
drag, startPoint x: 581, startPoint y: 587, endPoint x: 651, endPoint y: 323, distance: 273.1
click at [651, 306] on div at bounding box center [821, 306] width 1156 height 1
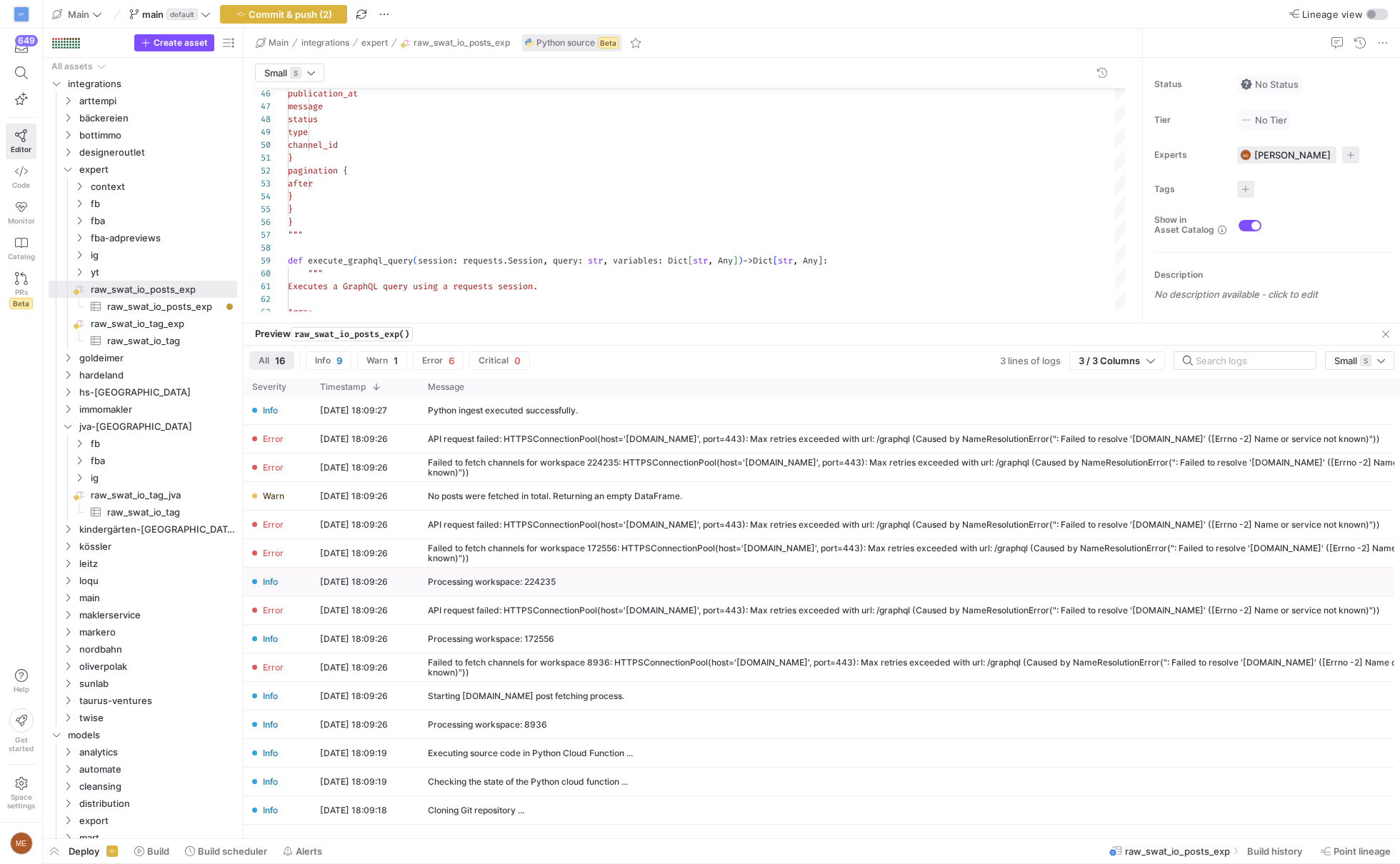
drag, startPoint x: 572, startPoint y: 814, endPoint x: 506, endPoint y: 501, distance: 319.9
click at [506, 501] on div "Info [DATE] 18:09:27 Python ingest executed successfully. Error [DATE] 18:09:26…" at bounding box center [854, 625] width 1223 height 457
click at [736, 665] on div "Failed to fetch channels for workspace 8936: HTTPSConnectionPool(host='[DOMAIN_…" at bounding box center [943, 667] width 1030 height 20
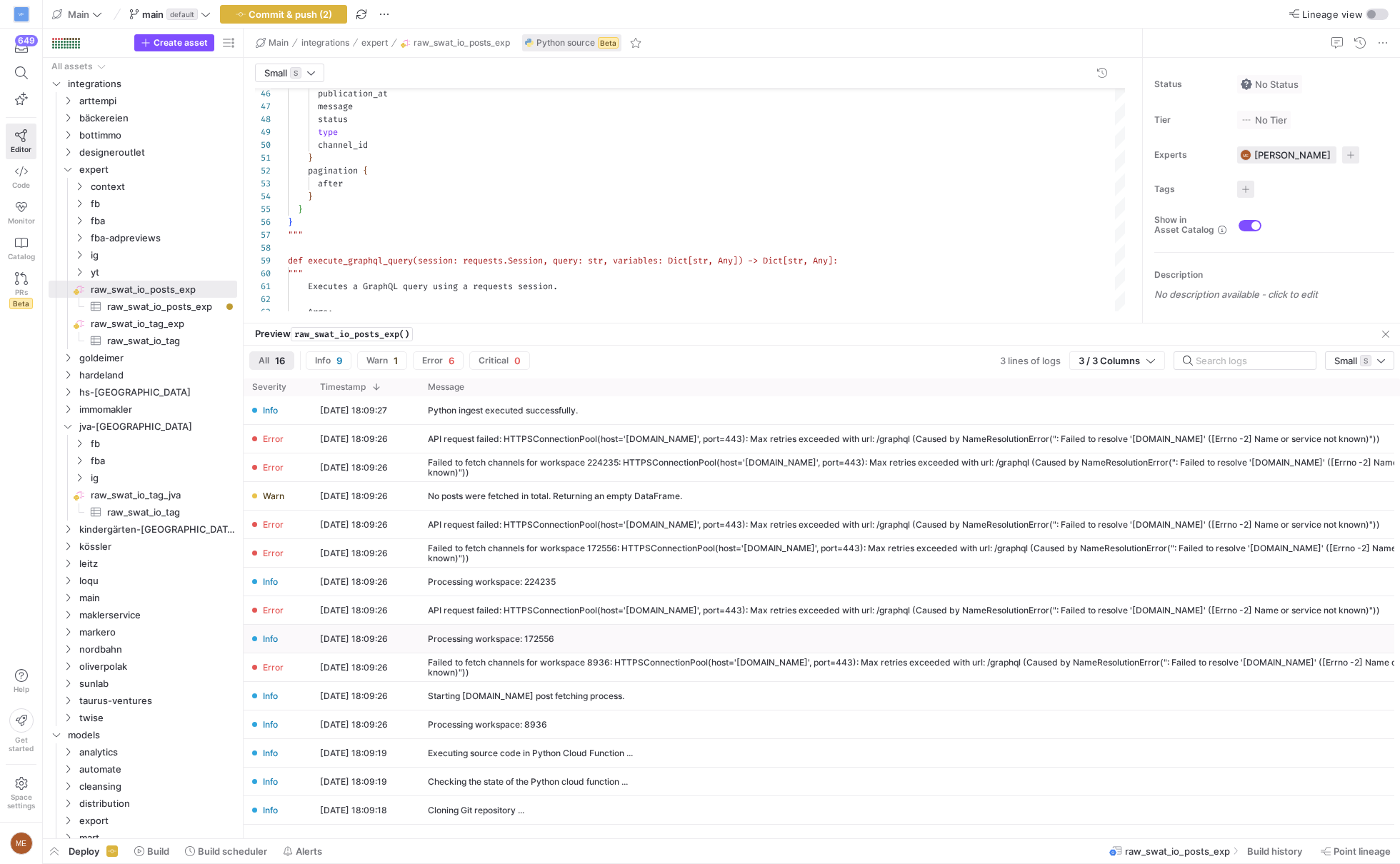
click at [722, 668] on div "Failed to fetch channels for workspace 8936: HTTPSConnectionPool(host='[DOMAIN_…" at bounding box center [943, 667] width 1030 height 20
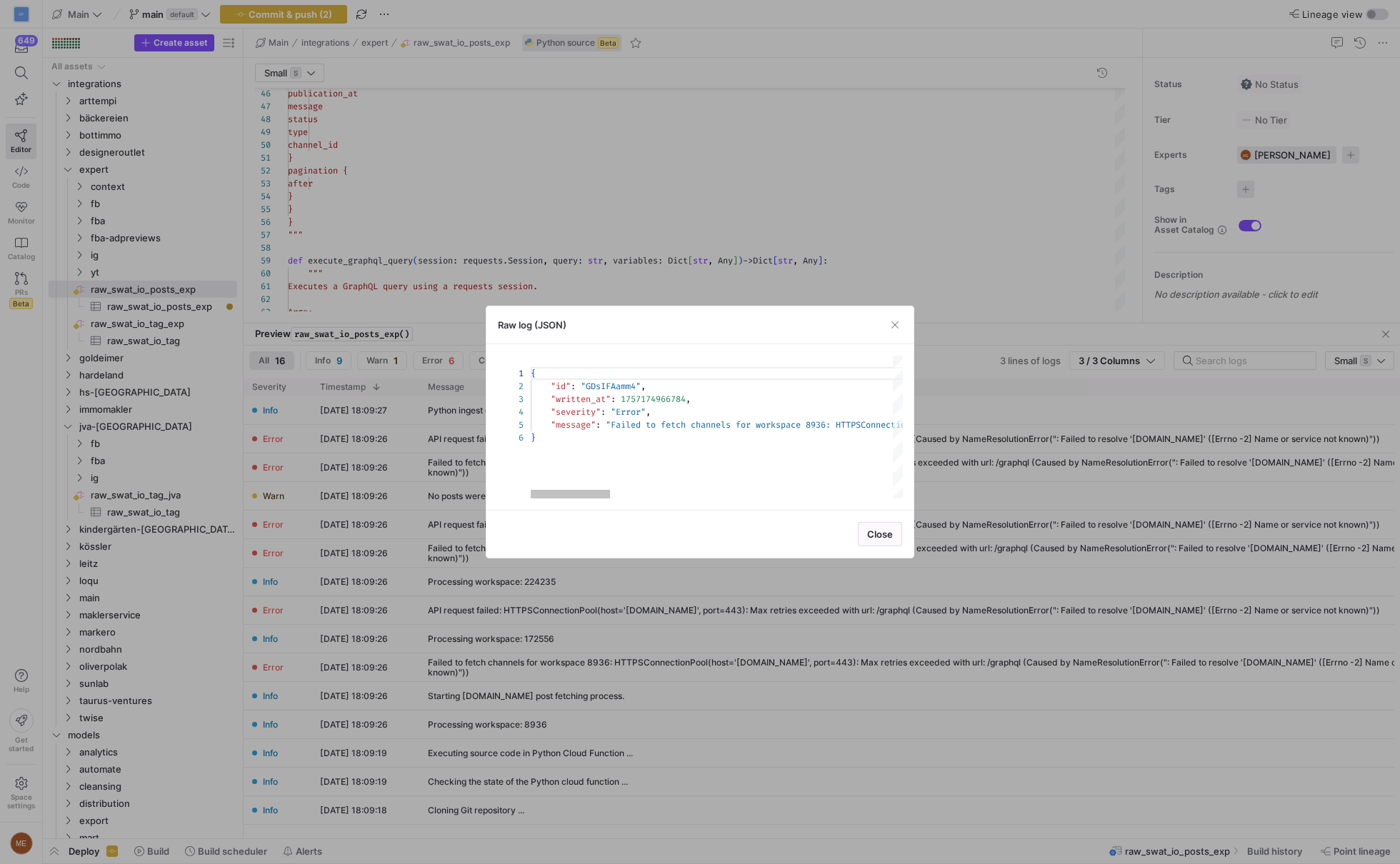
click at [725, 515] on div "Close" at bounding box center [700, 533] width 427 height 48
click at [729, 458] on div "{ "id" : "GDsIFAamm4" , "written_at" : 1757174966784 , "severity" : "Error" , "…" at bounding box center [1375, 426] width 1690 height 143
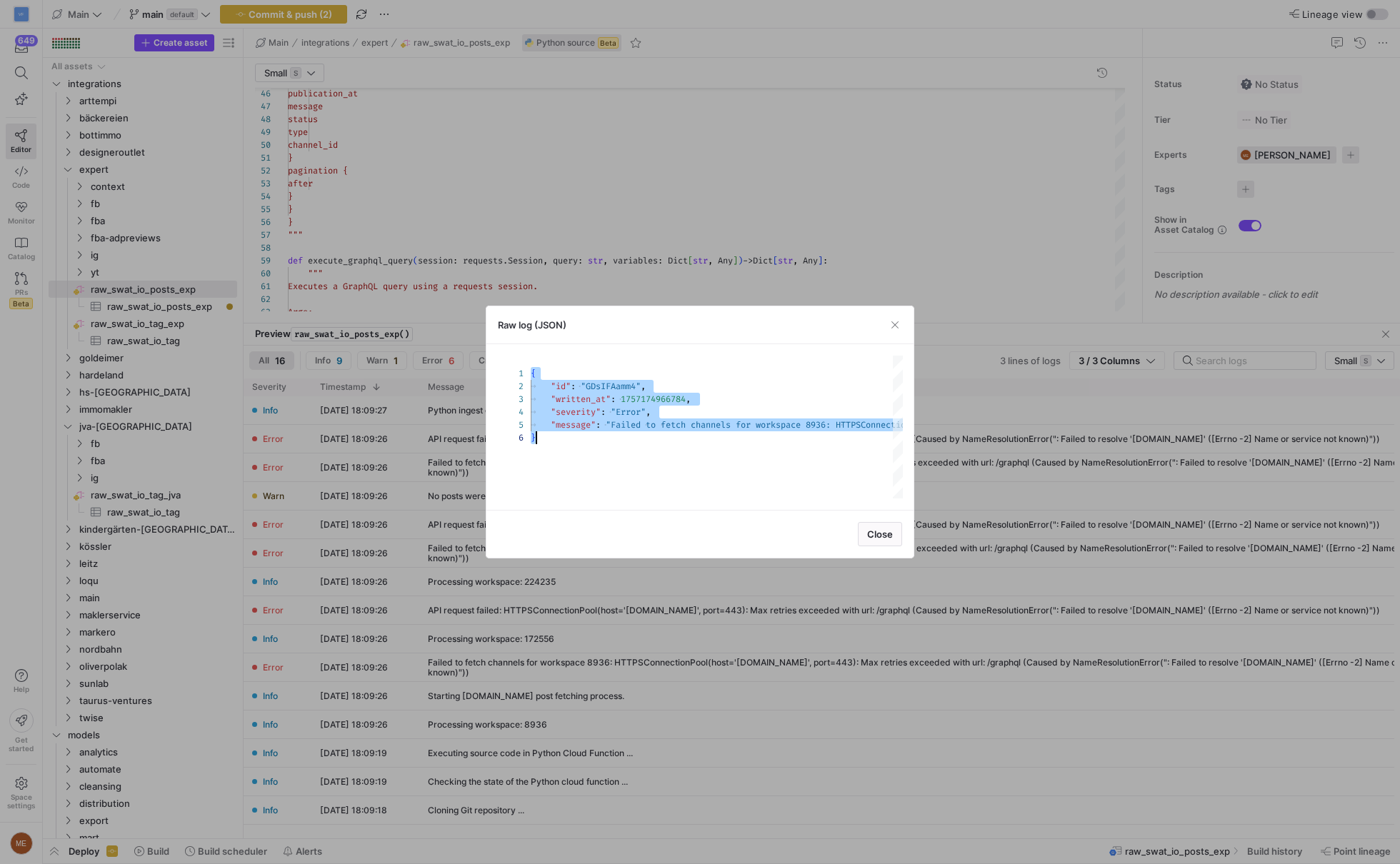
click at [944, 172] on div at bounding box center [700, 432] width 1400 height 864
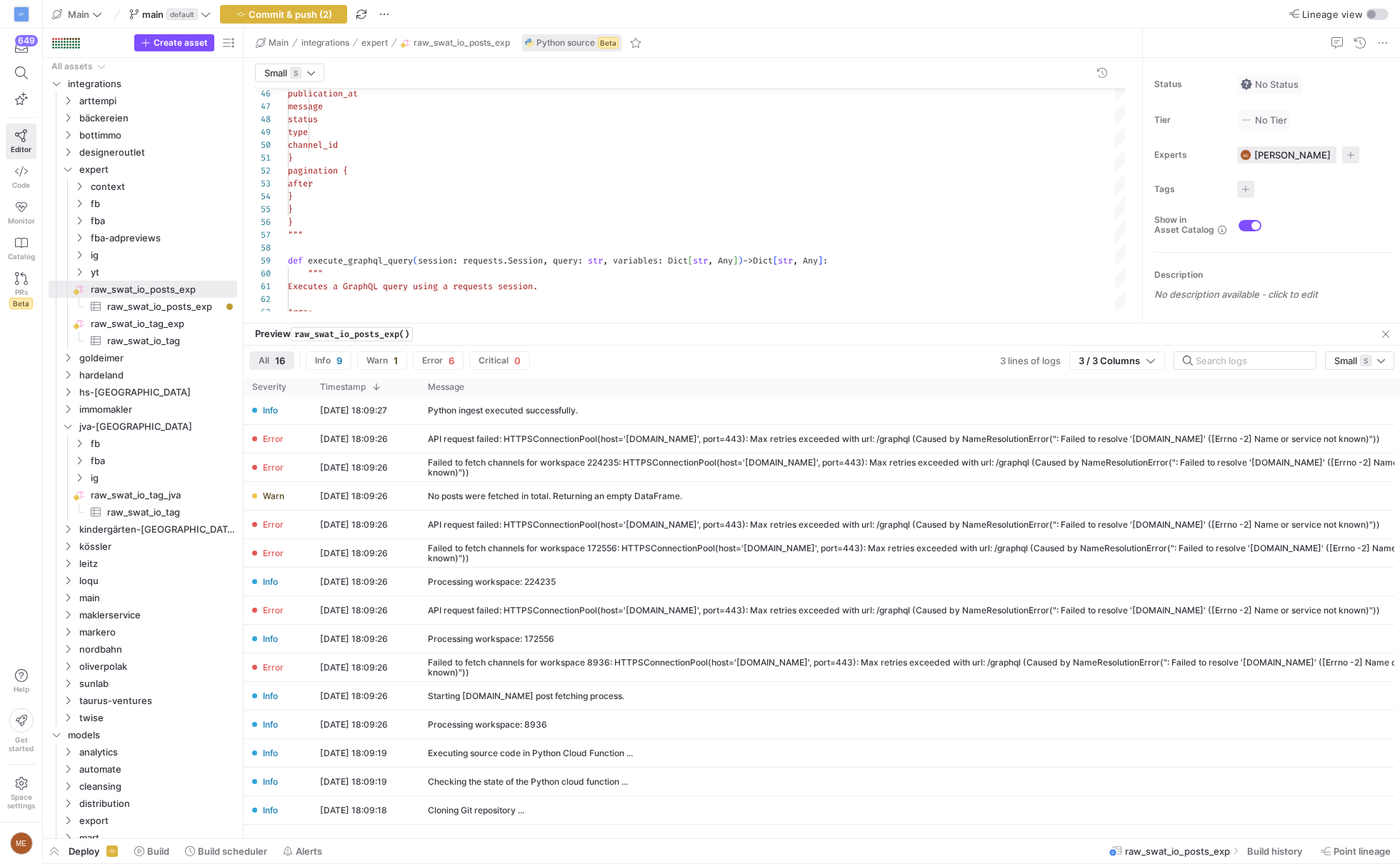
click at [899, 212] on div "publication_at message status type channel_id } pagination { after } } } """ de…" at bounding box center [705, 640] width 837 height 2285
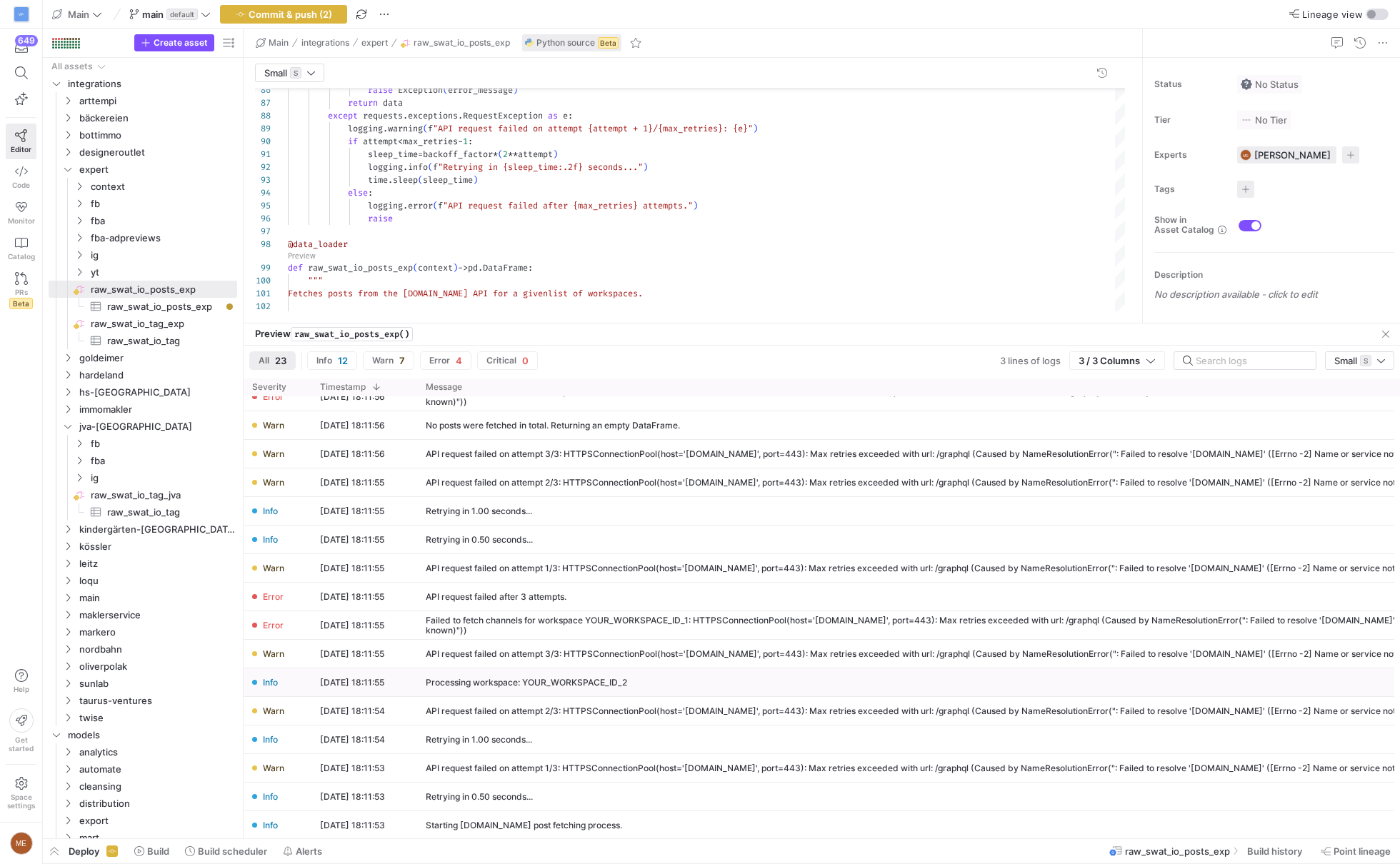
scroll to position [0, 0]
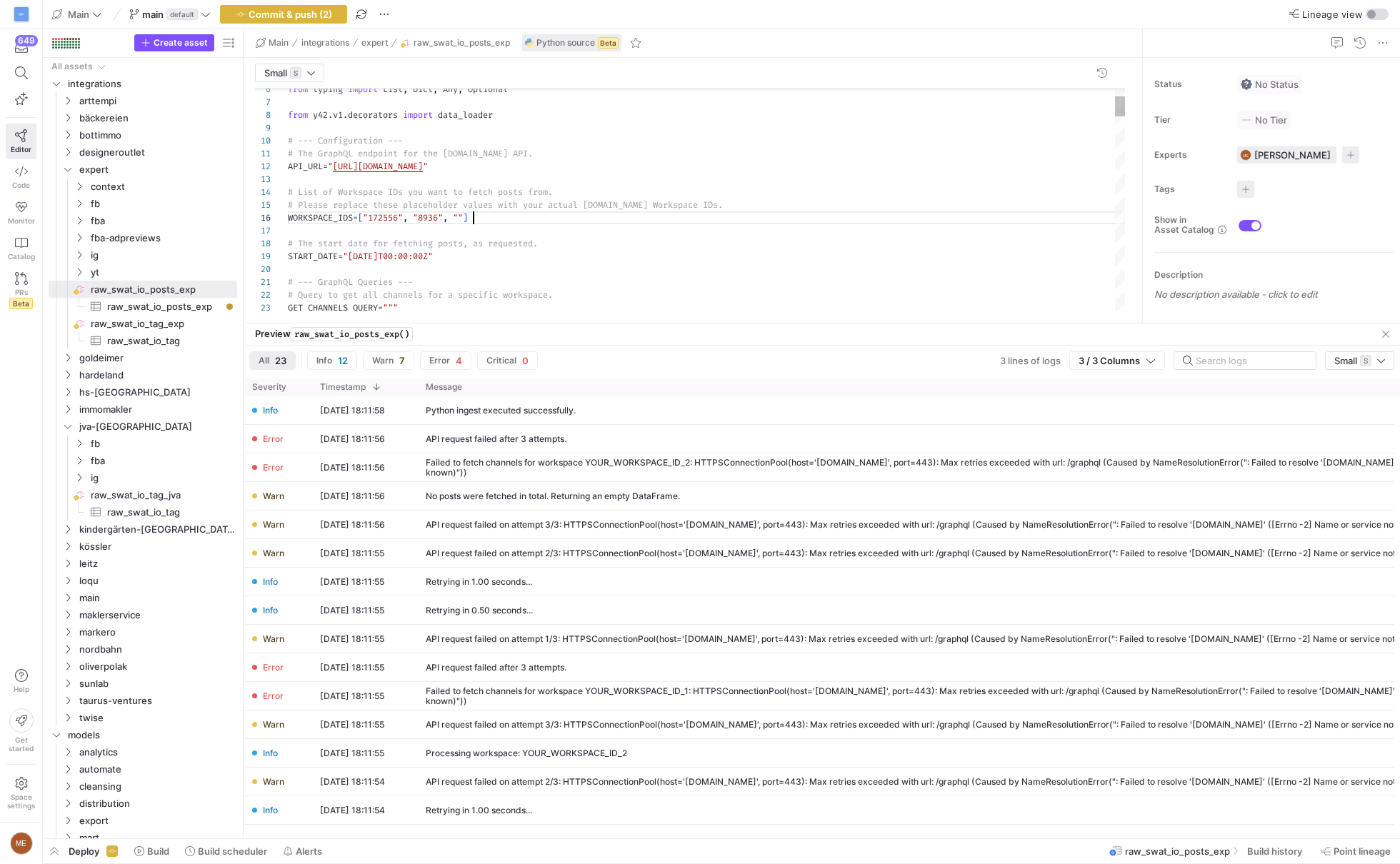
scroll to position [64, 215]
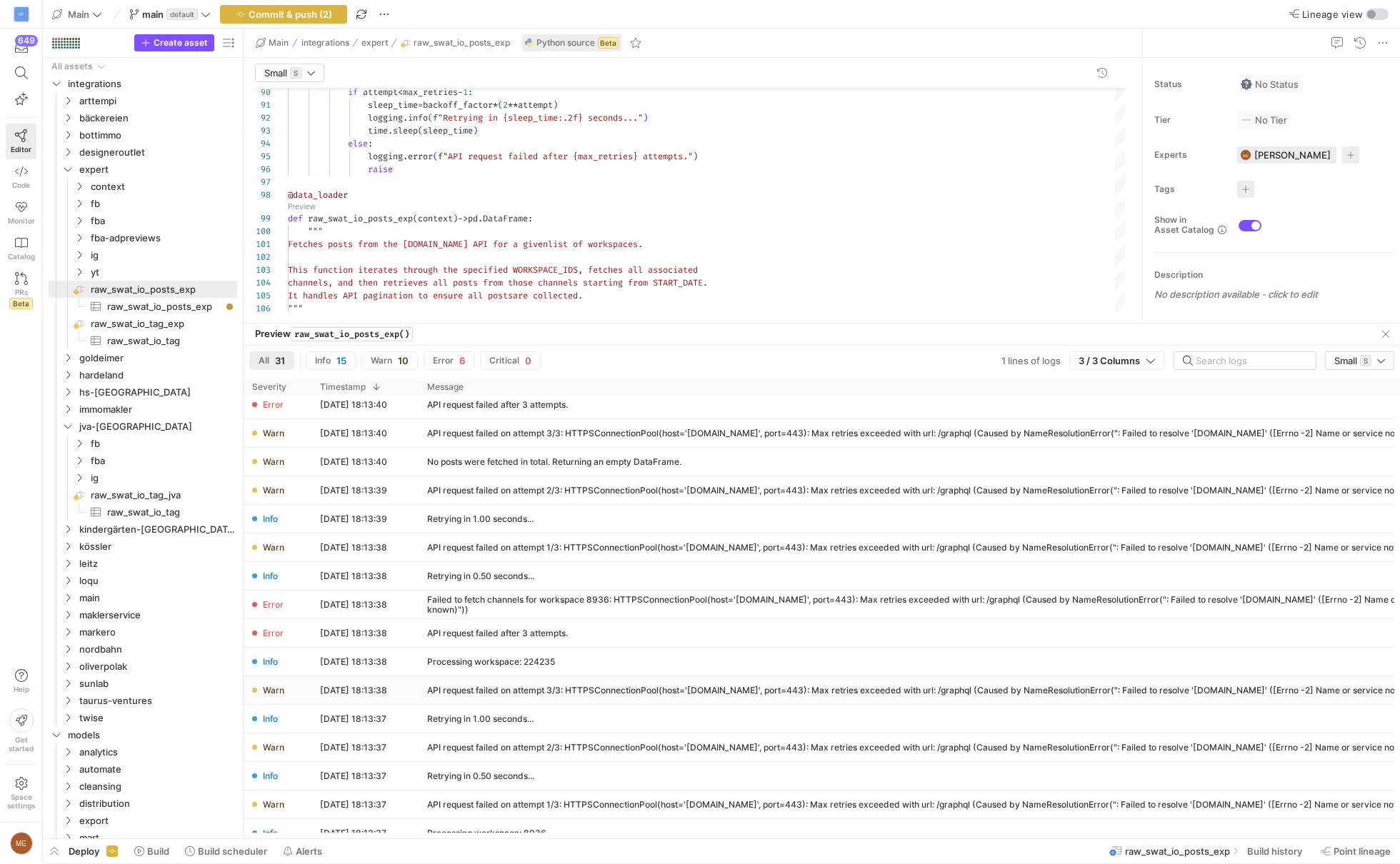
scroll to position [449, 0]
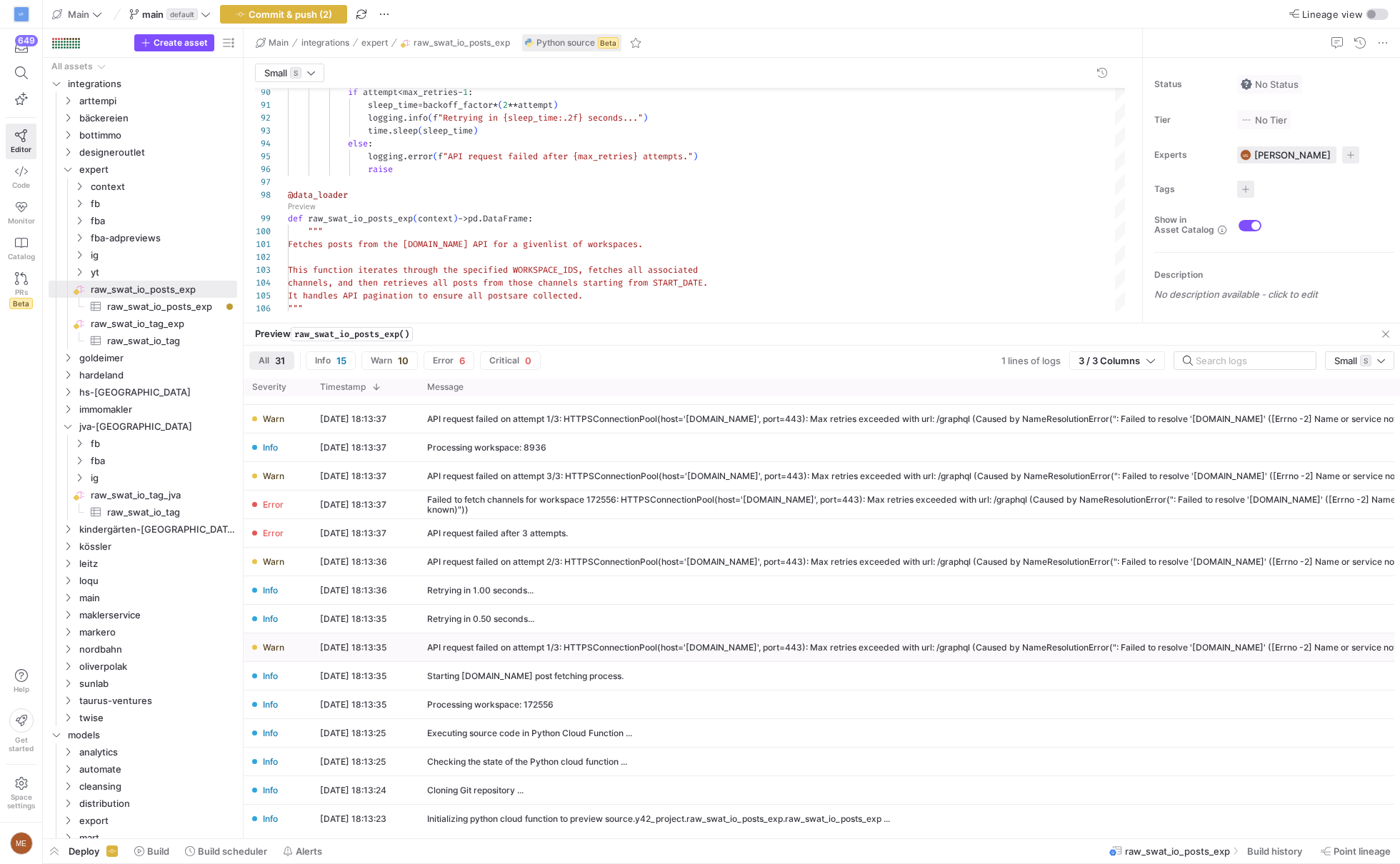
click at [695, 641] on div "API request failed on attempt 1/3: HTTPSConnectionPool(host='[DOMAIN_NAME]', po…" at bounding box center [942, 648] width 1048 height 28
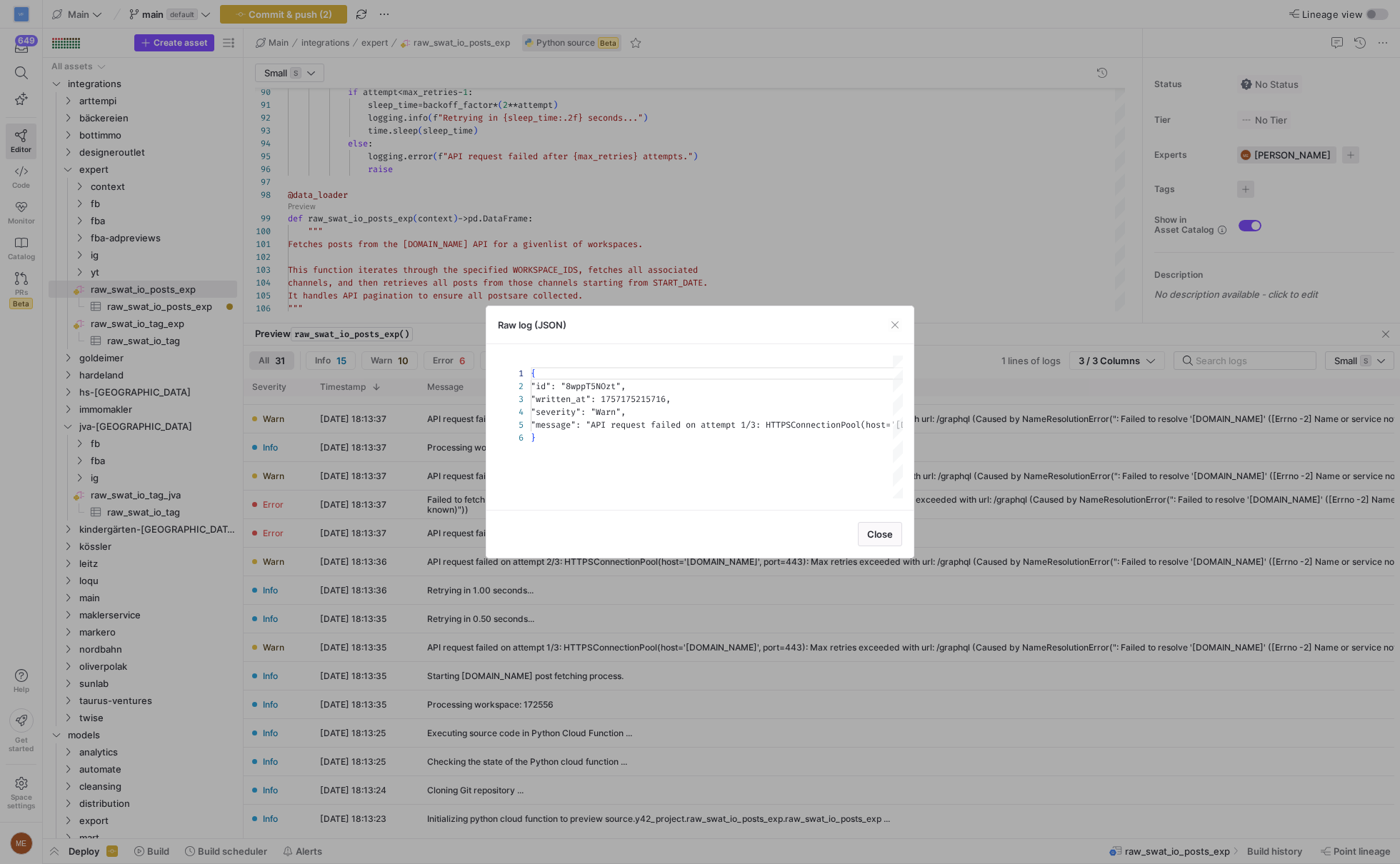
scroll to position [64, 0]
click at [757, 506] on div "1 2 3 4 5 6 { "id" : "8wppT5NOzt" , "written_at" : 1757175215716 , "severity" :…" at bounding box center [700, 427] width 427 height 165
click at [774, 455] on div "{ "id" : "8wppT5NOzt" , "written_at" : 1757175215716 , "severity" : "Warn" , "m…" at bounding box center [1350, 426] width 1639 height 143
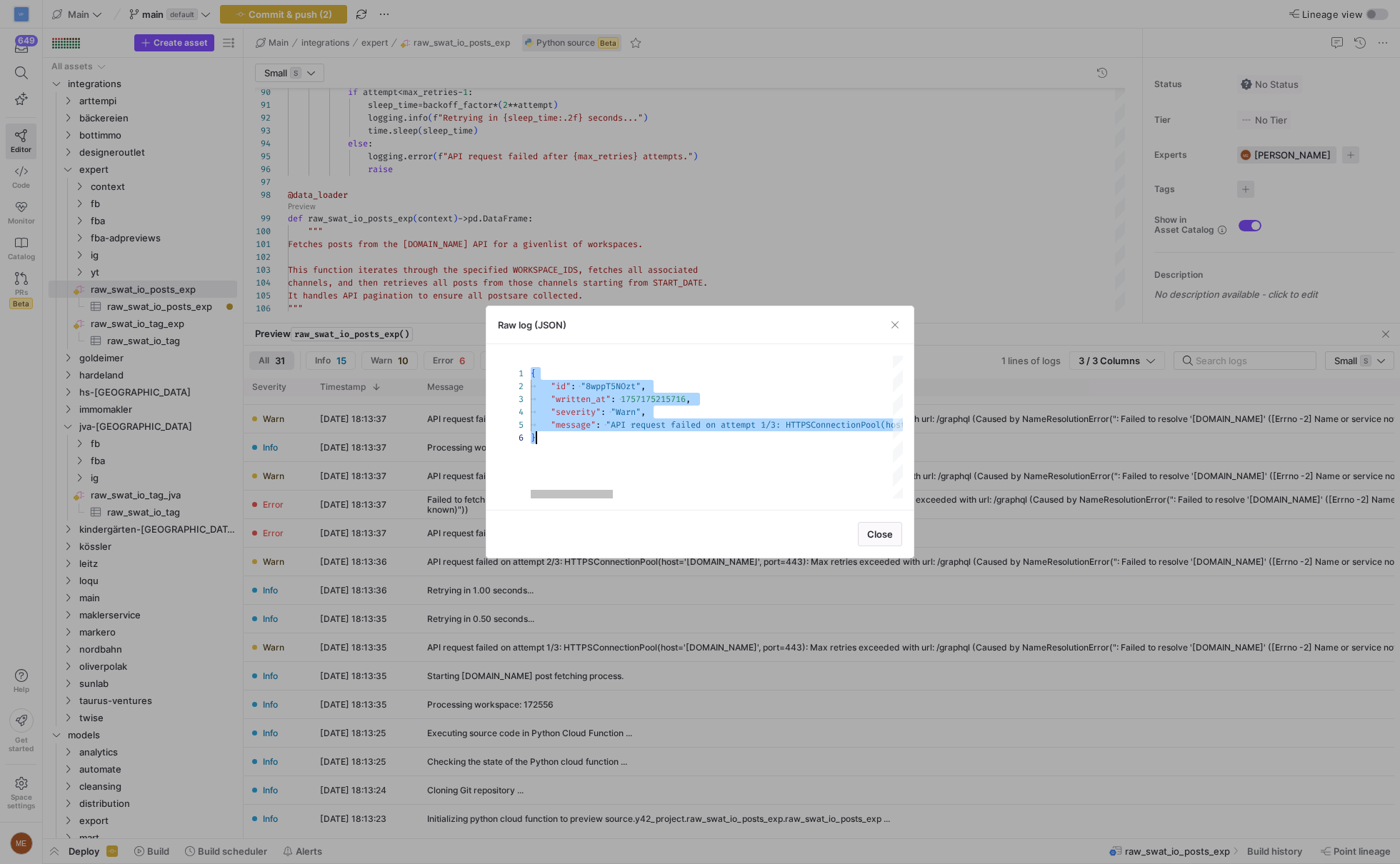
scroll to position [0, 5]
click at [728, 282] on div at bounding box center [700, 432] width 1400 height 864
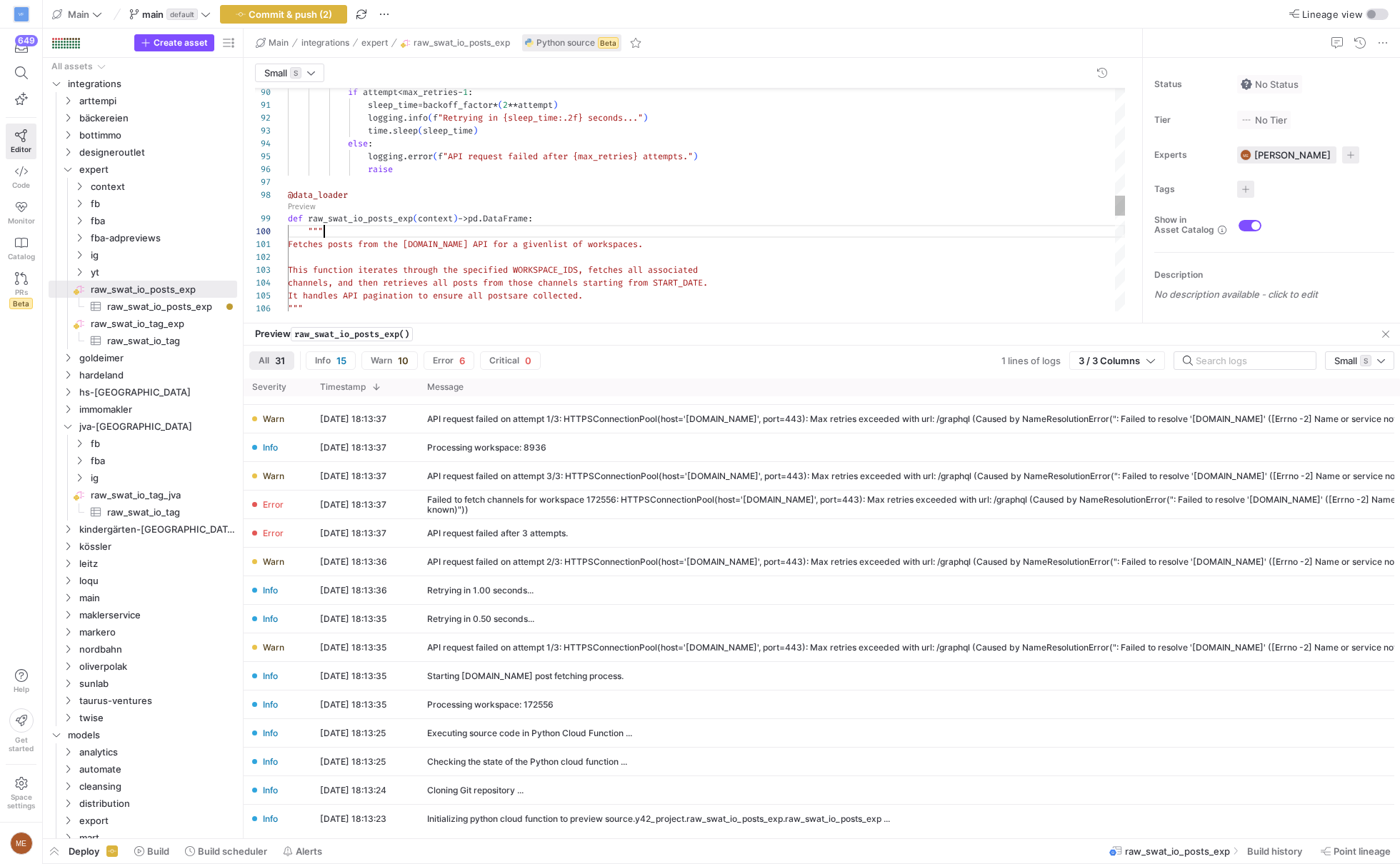
scroll to position [116, 35]
click at [715, 228] on div "if attempt < max_retries - 1 : sleep_time = backoff_factor * ( 2 ** attempt ) l…" at bounding box center [705, 150] width 837 height 2438
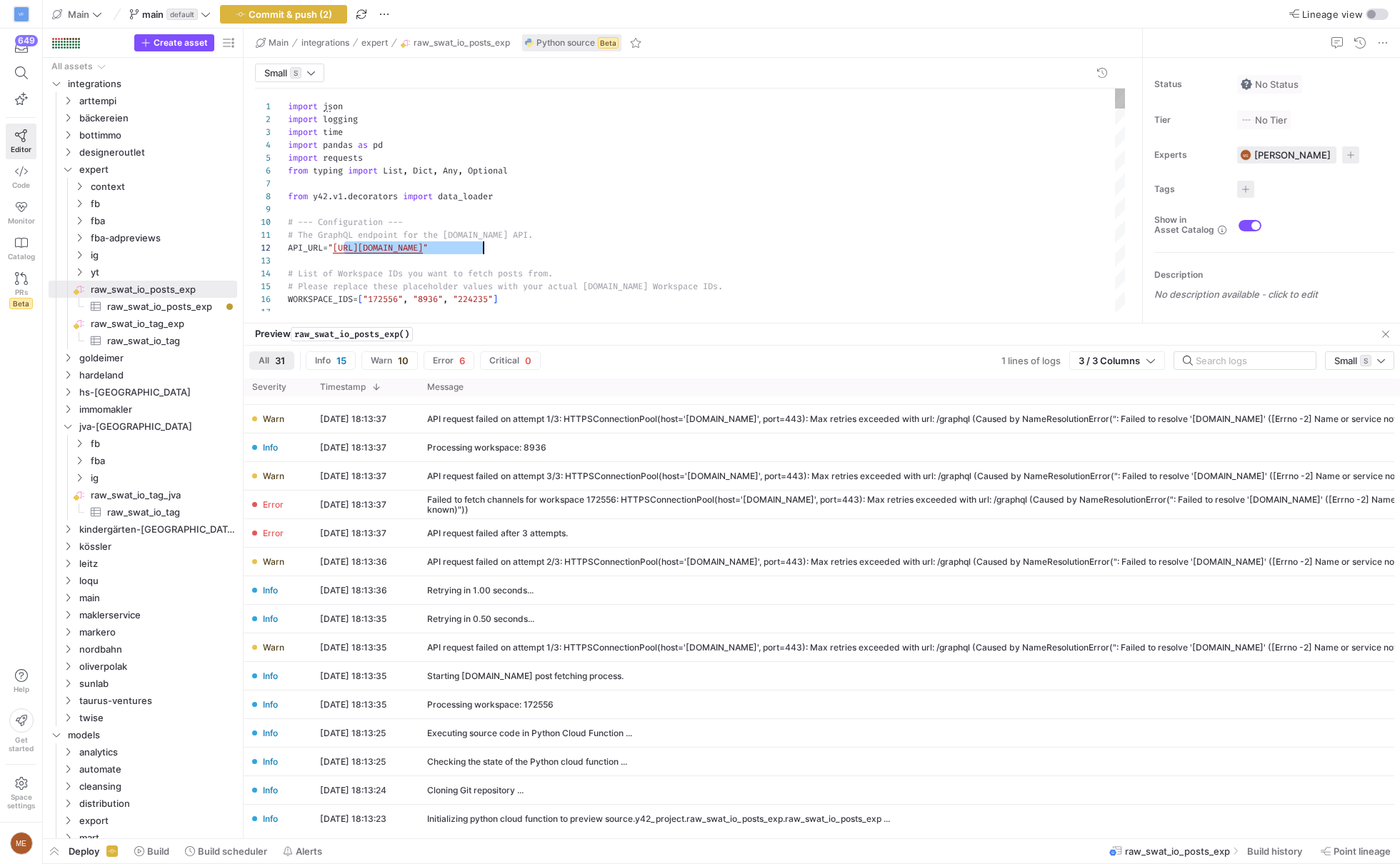
drag, startPoint x: 345, startPoint y: 246, endPoint x: 480, endPoint y: 252, distance: 135.1
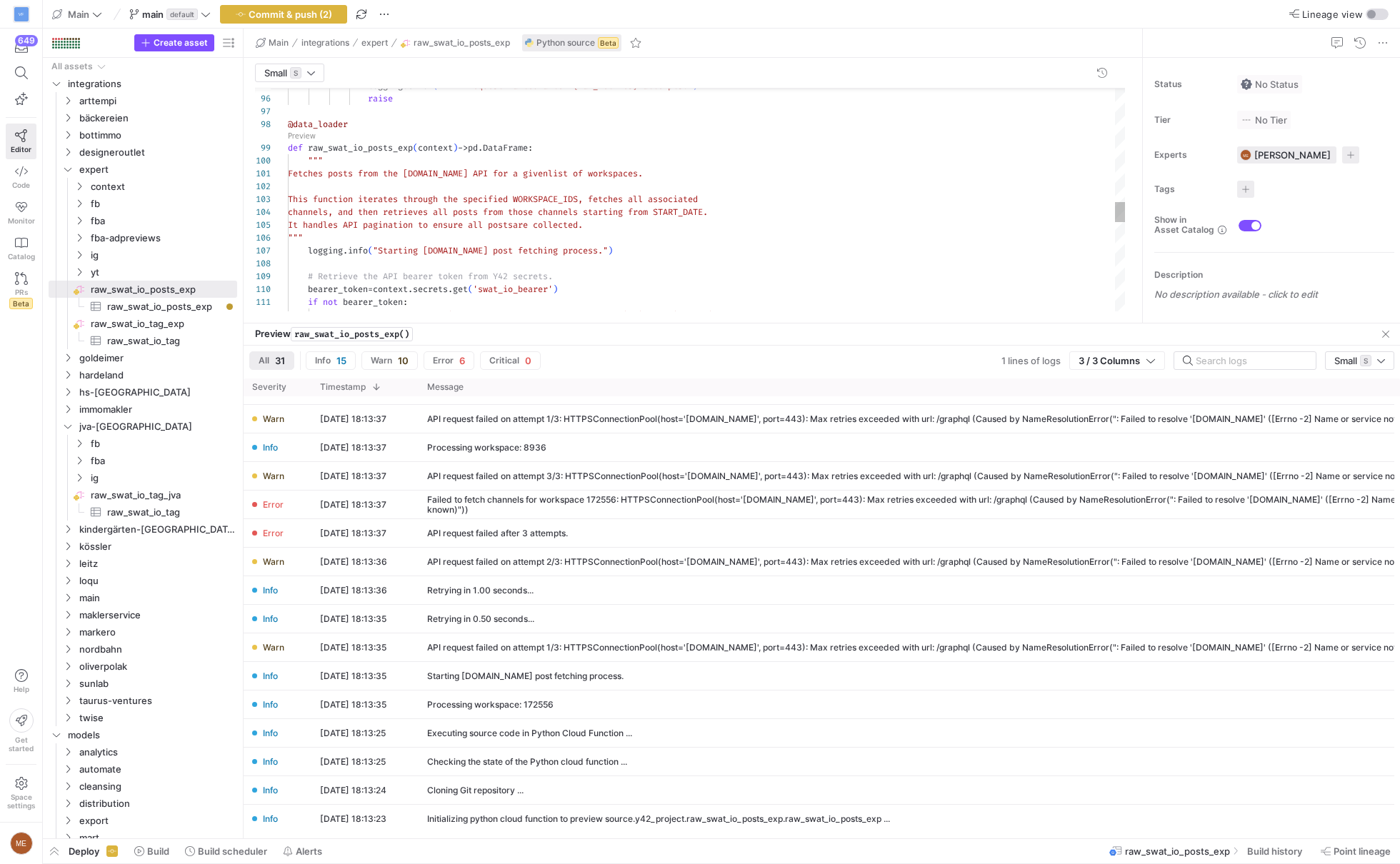
click at [298, 135] on link "Preview" at bounding box center [301, 136] width 28 height 8
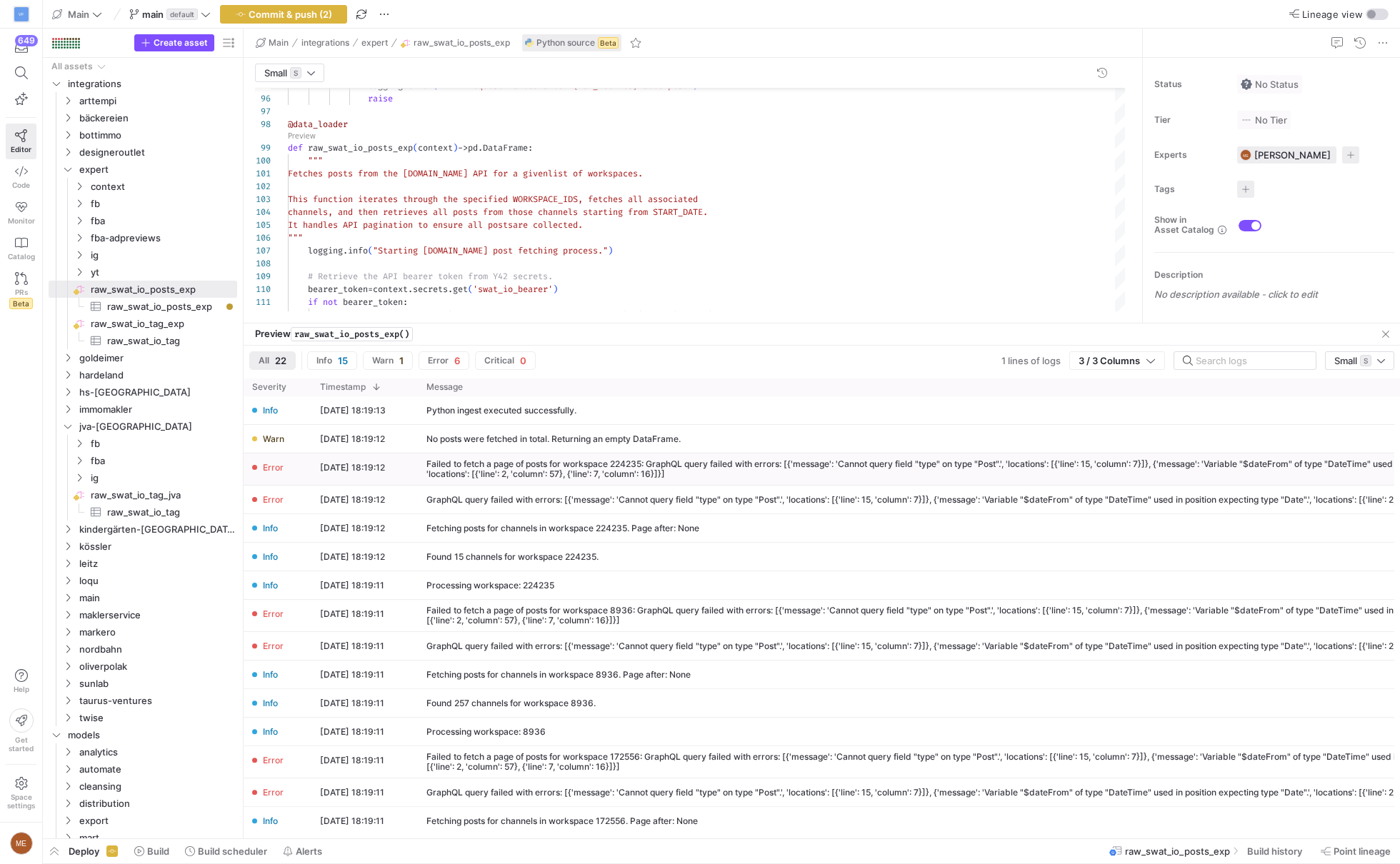
click at [572, 480] on div "Failed to fetch a page of posts for workspace 224235: GraphQL query failed with…" at bounding box center [1001, 469] width 1165 height 31
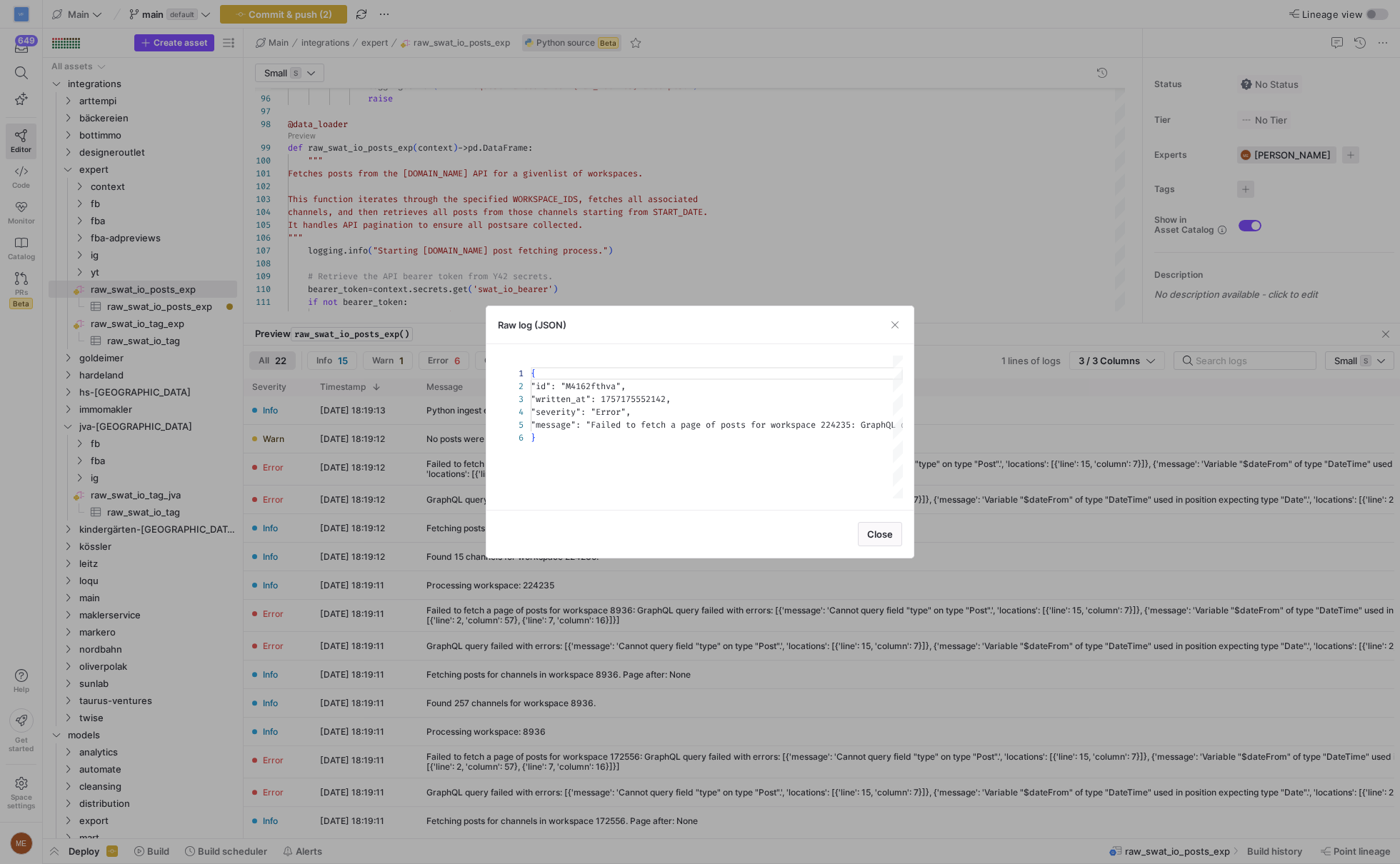
scroll to position [64, 0]
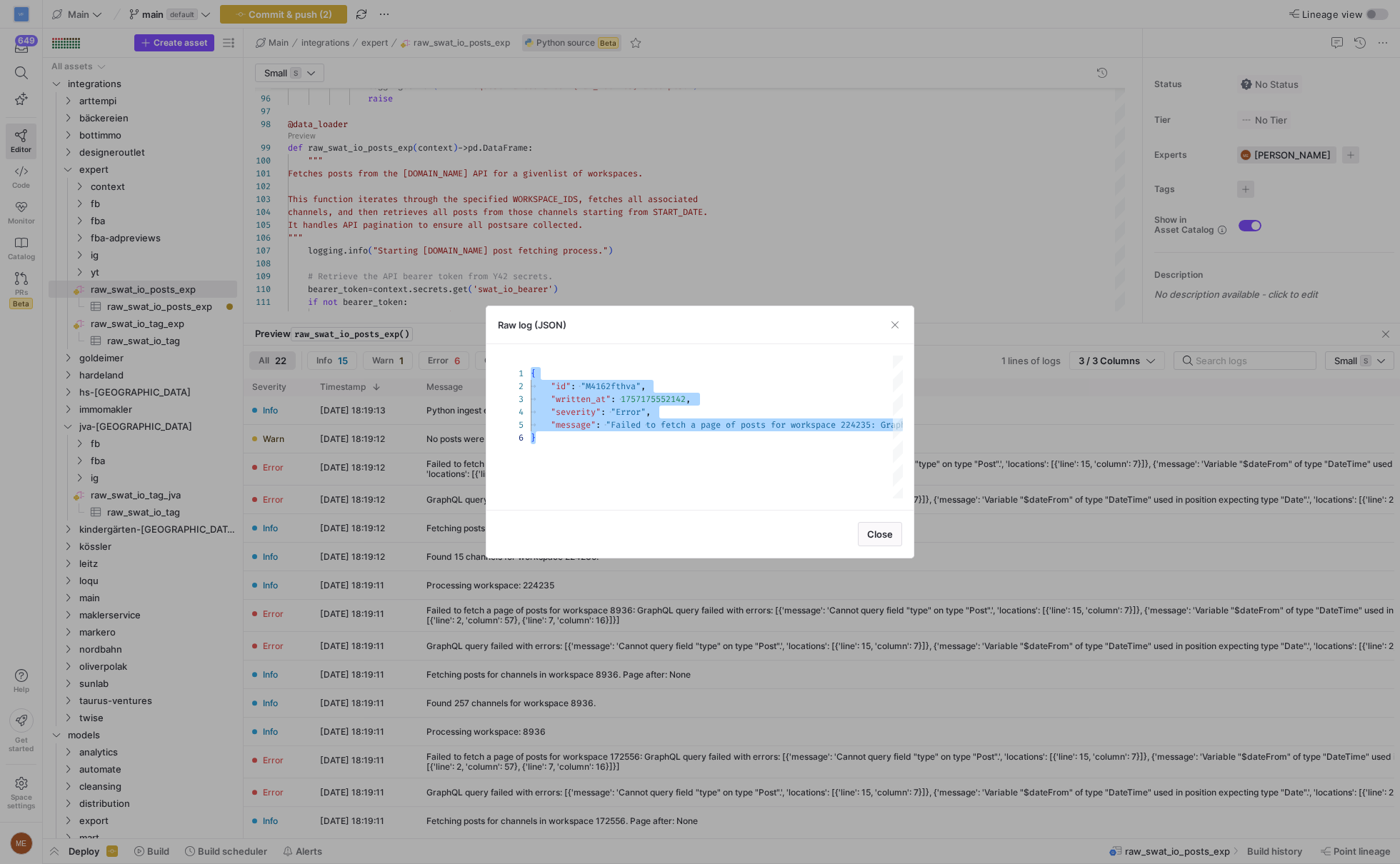
click at [936, 484] on div at bounding box center [700, 432] width 1400 height 864
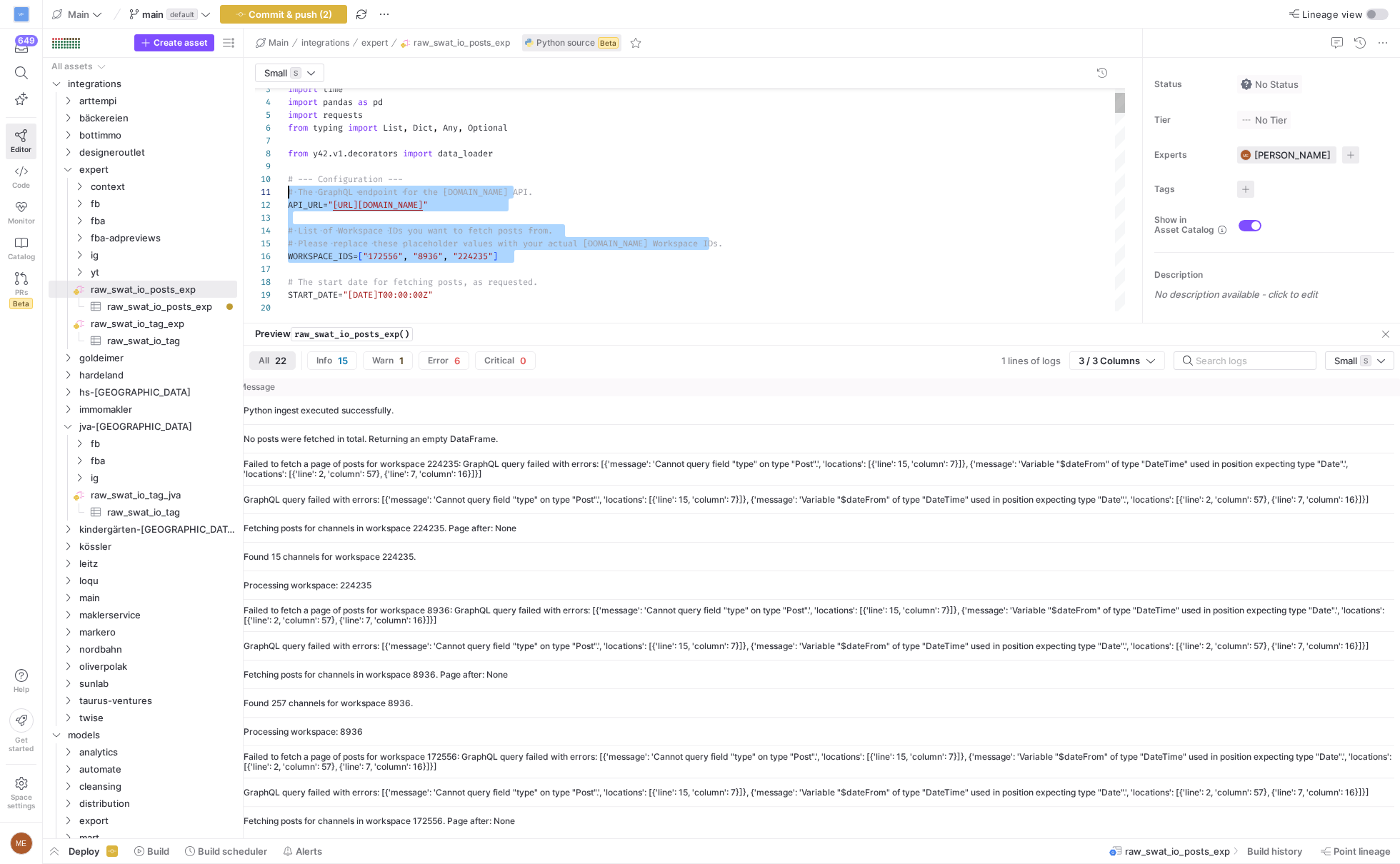
scroll to position [116, 0]
drag, startPoint x: 586, startPoint y: 254, endPoint x: 280, endPoint y: 180, distance: 314.8
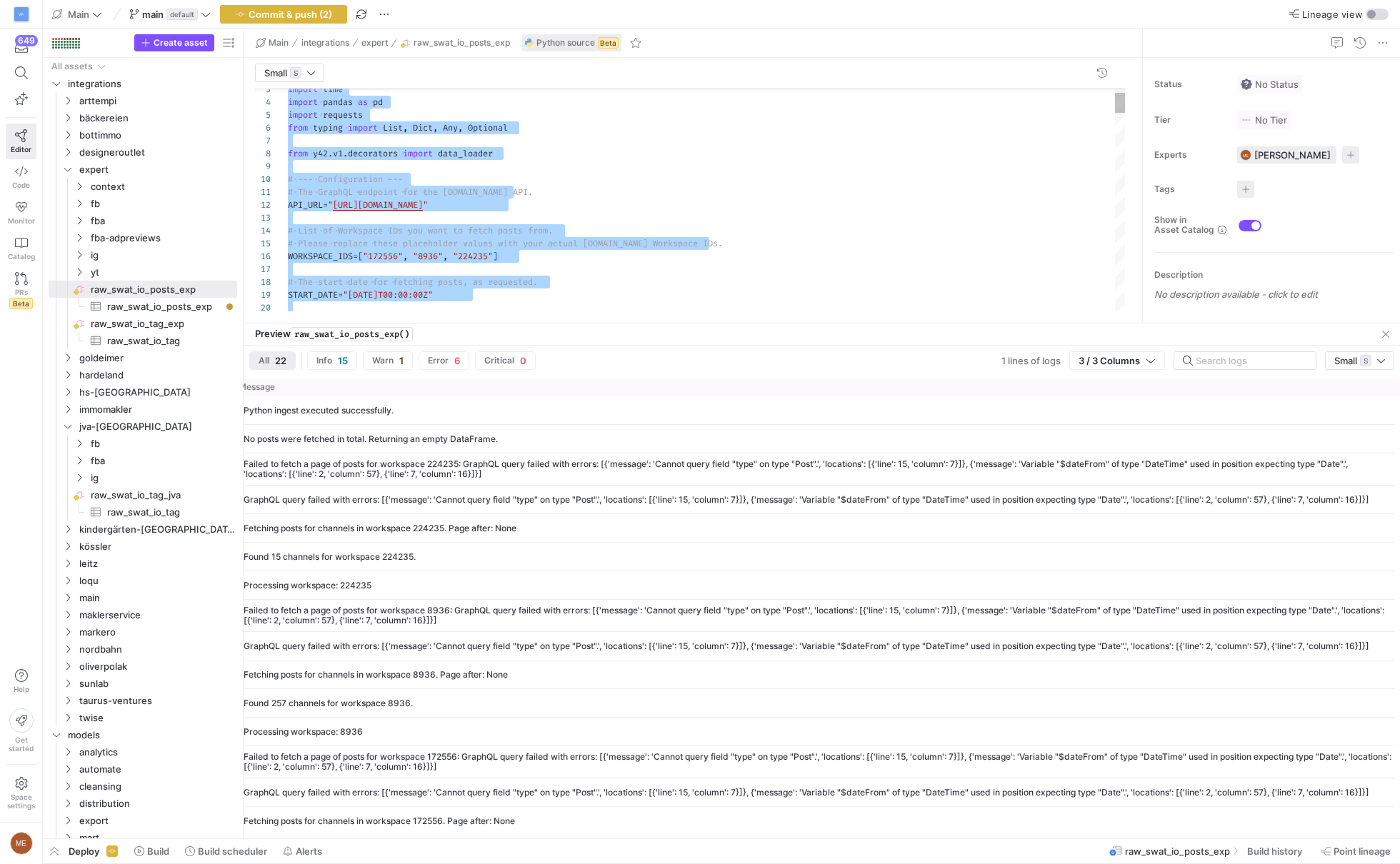
type textarea "return pd.DataFrame() # Convert the list of posts into a Pandas DataFrame. df =…"
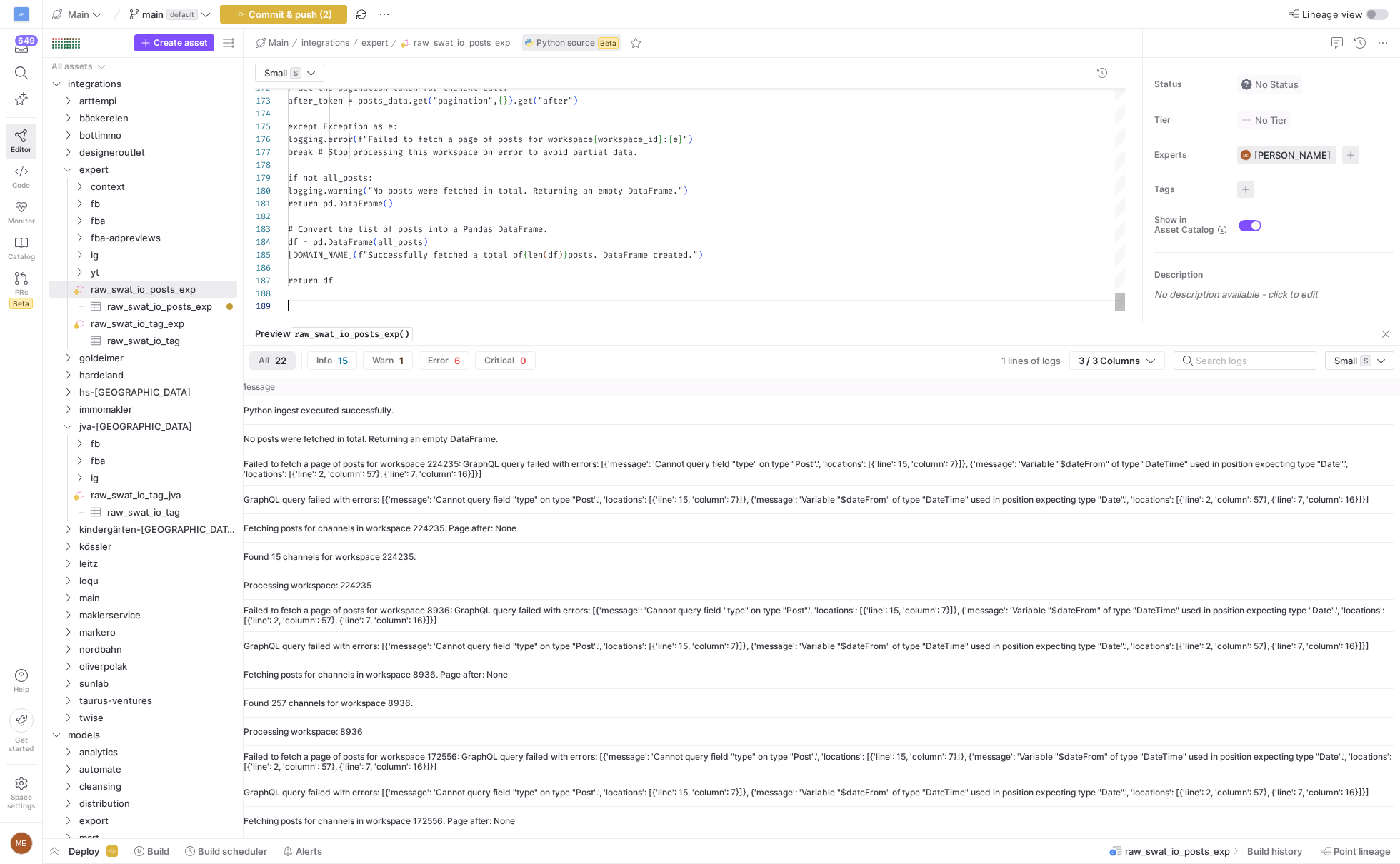
scroll to position [102, 0]
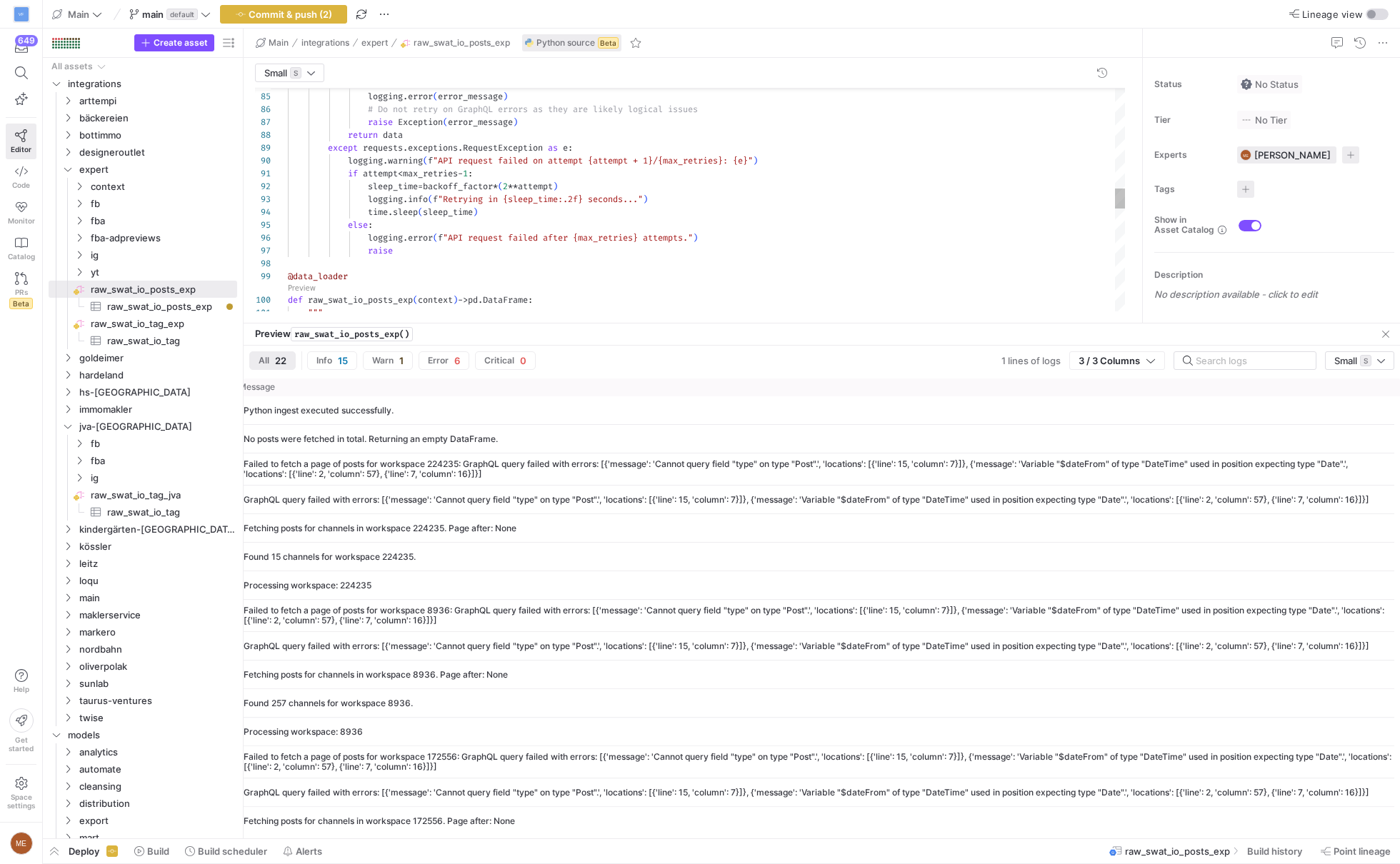
click at [301, 290] on span "Preview" at bounding box center [303, 286] width 31 height 13
click at [301, 285] on link "Preview" at bounding box center [301, 288] width 28 height 8
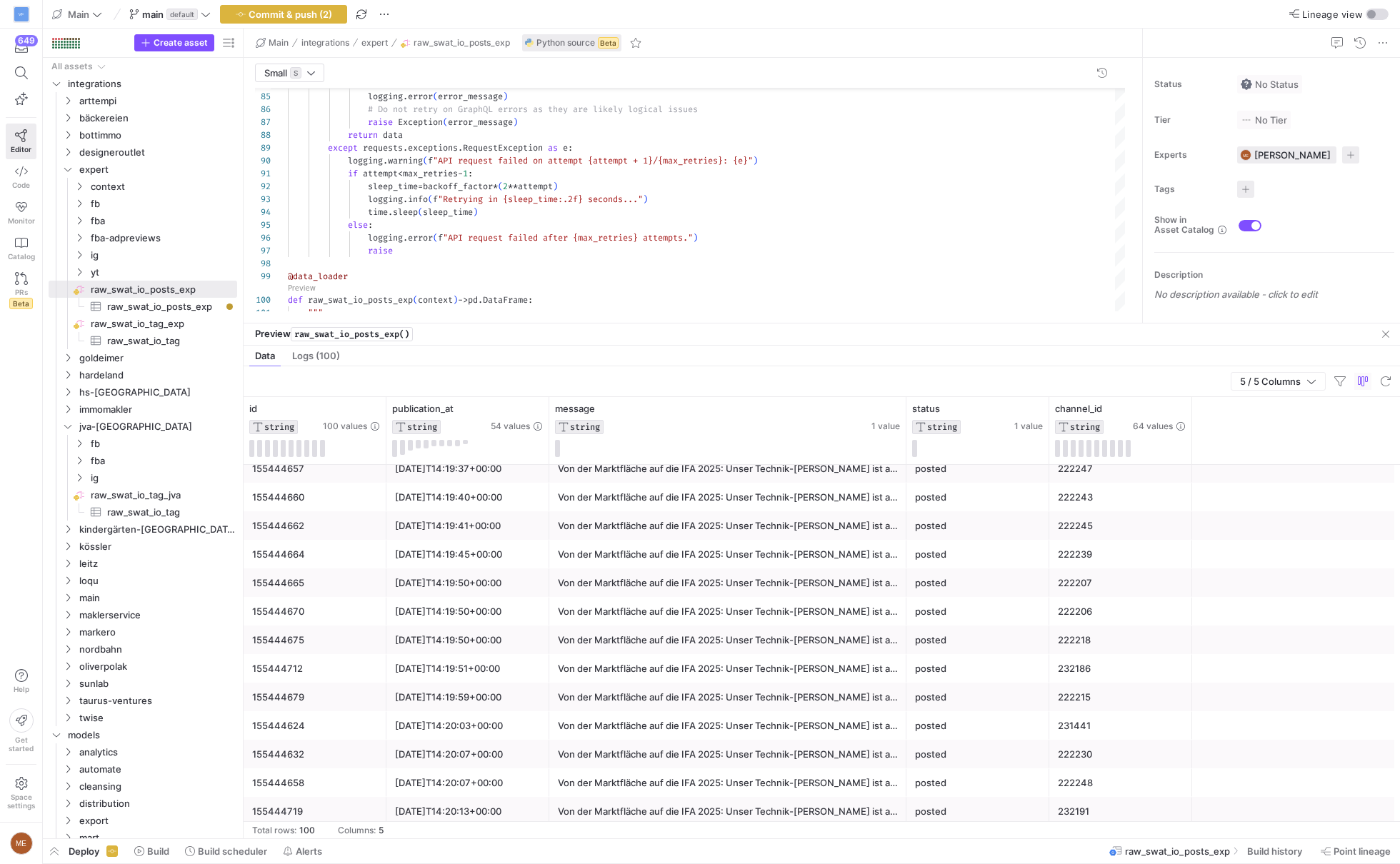
scroll to position [2404, 0]
